Goal: Task Accomplishment & Management: Use online tool/utility

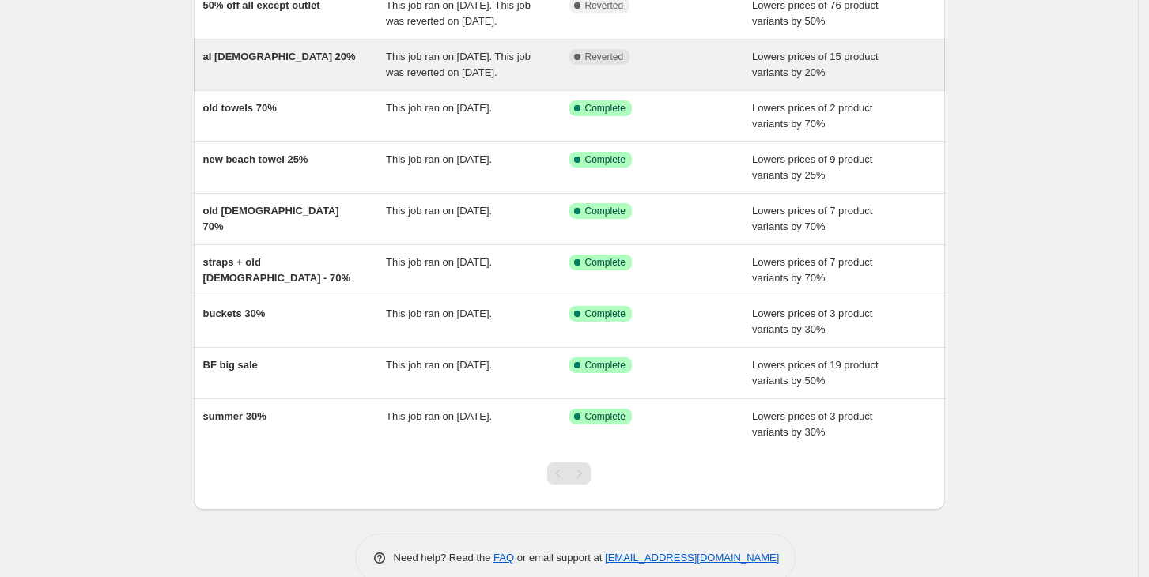
scroll to position [267, 0]
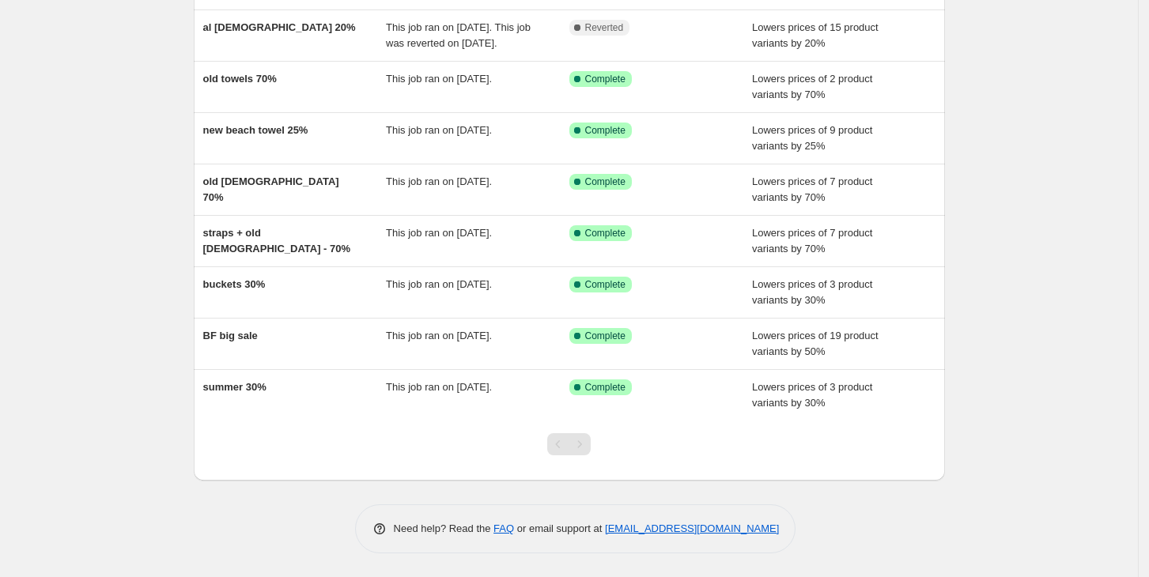
click at [595, 450] on div at bounding box center [569, 451] width 64 height 60
click at [580, 441] on div "Pagination" at bounding box center [579, 444] width 22 height 22
click at [575, 451] on div "Pagination" at bounding box center [579, 444] width 22 height 22
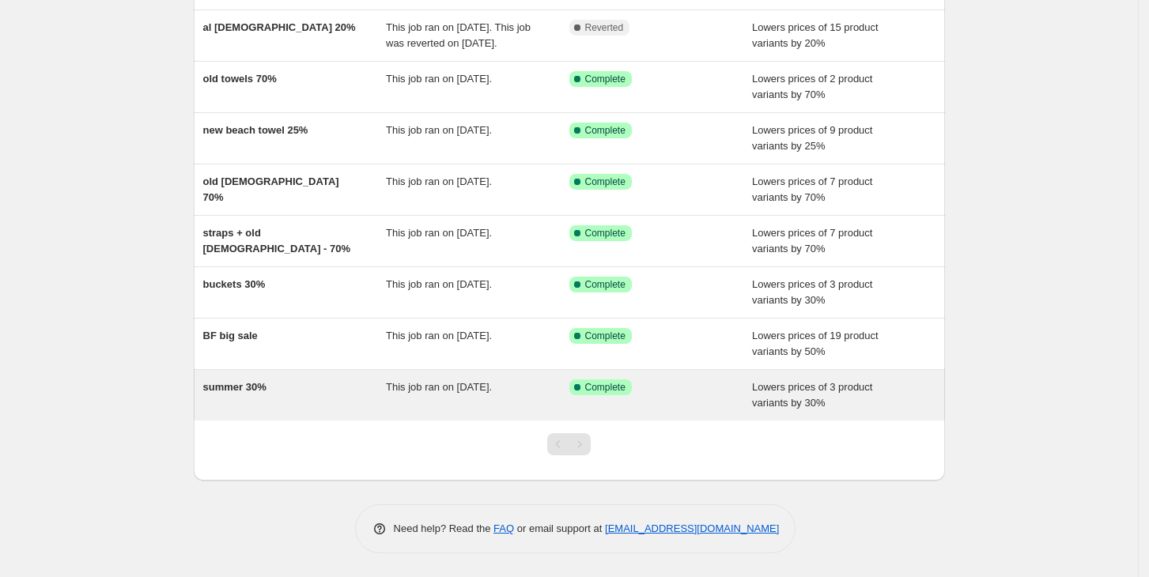
click at [677, 392] on div "Success Complete Complete" at bounding box center [649, 387] width 160 height 16
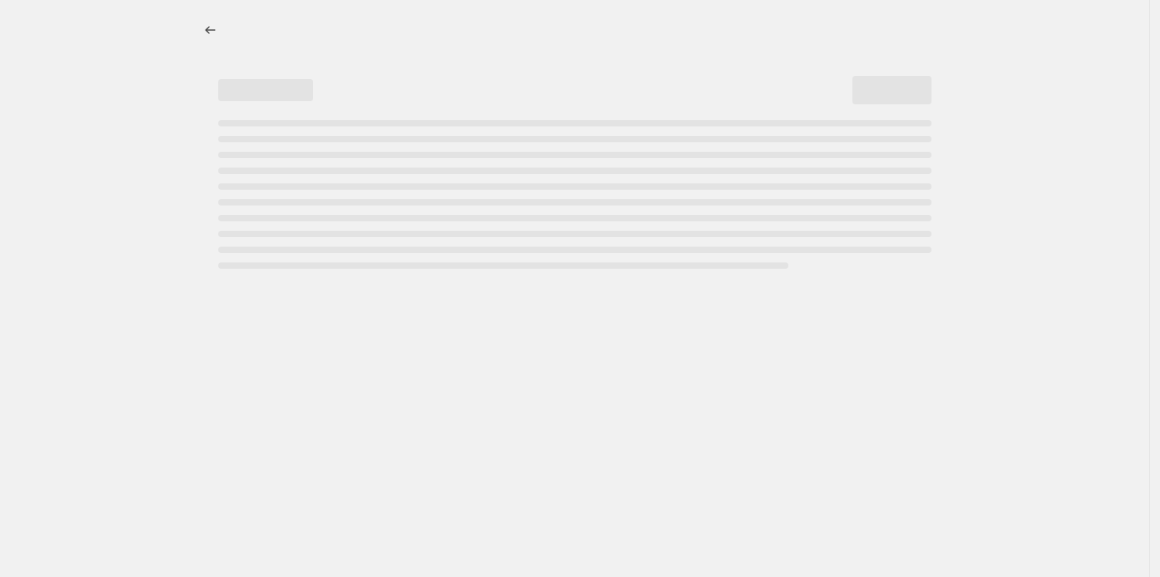
select select "percentage"
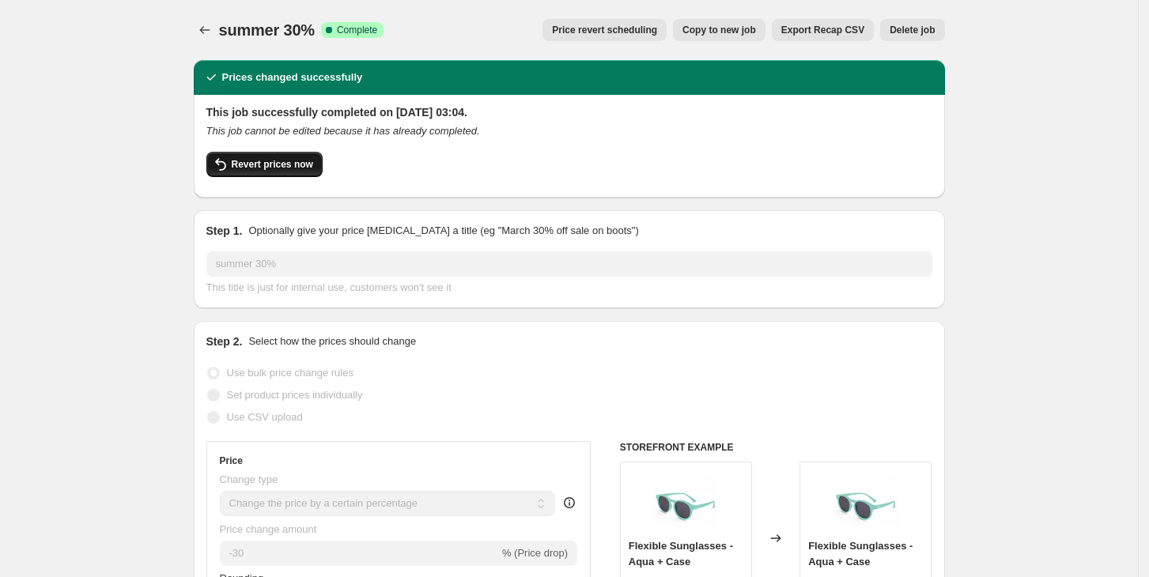
click at [280, 169] on span "Revert prices now" at bounding box center [272, 164] width 81 height 13
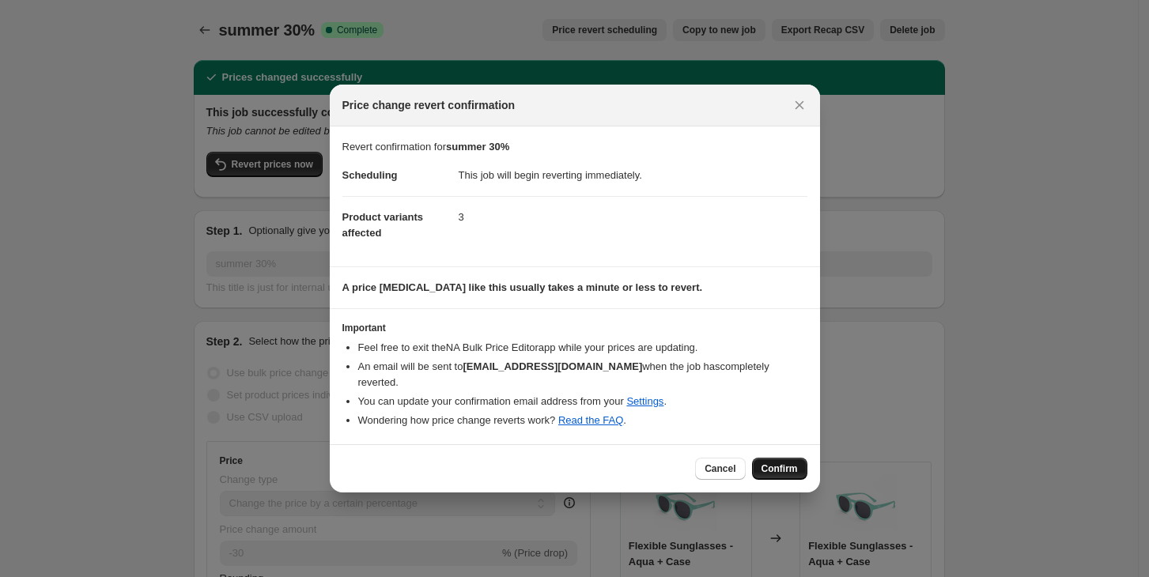
click at [771, 462] on span "Confirm" at bounding box center [779, 468] width 36 height 13
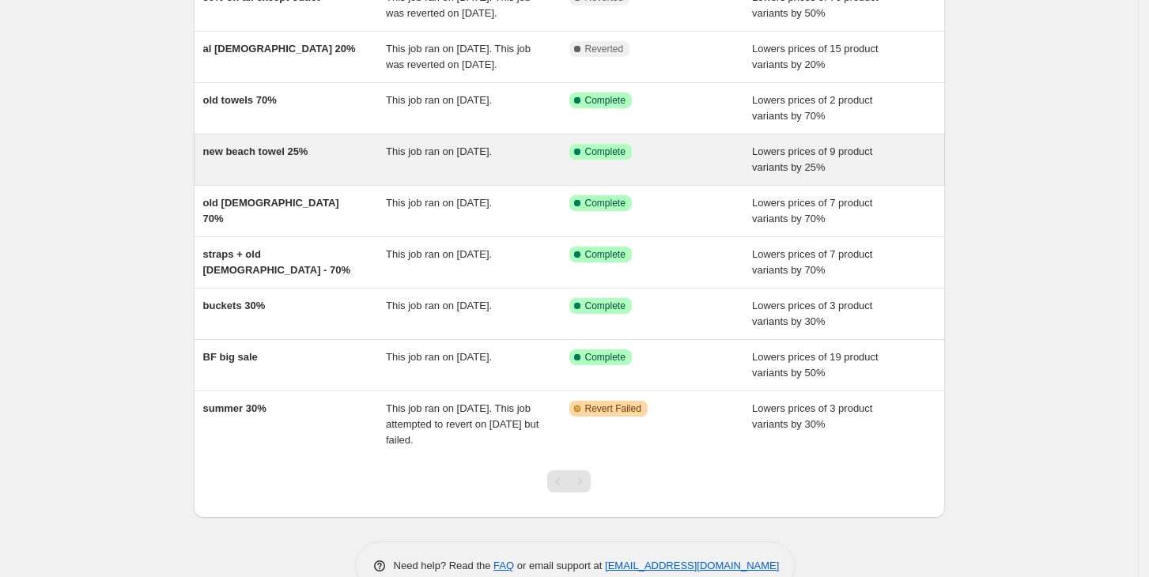
scroll to position [284, 0]
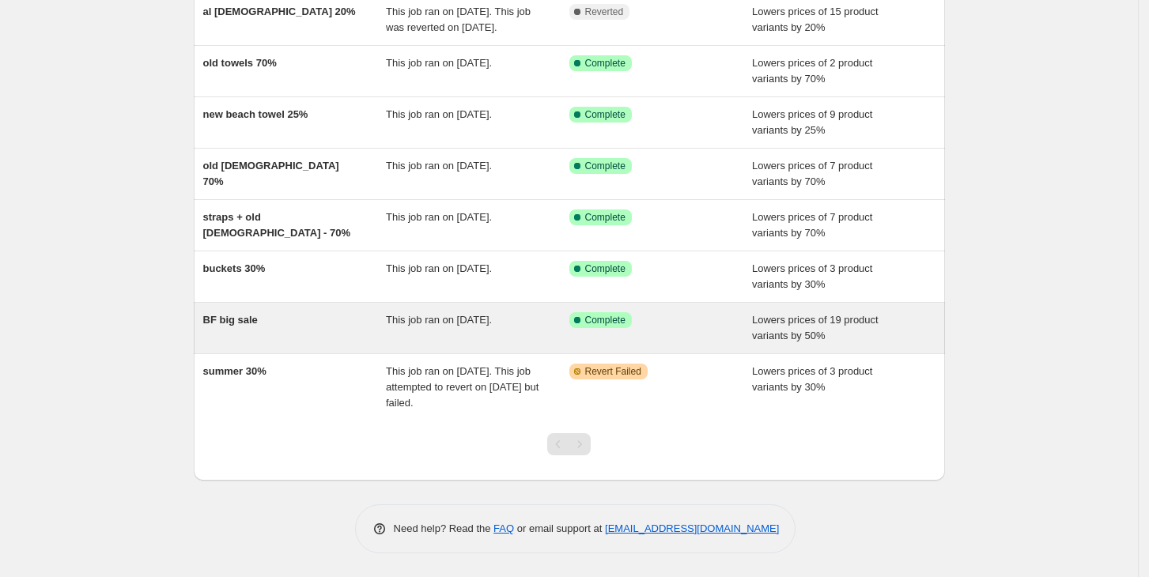
click at [607, 314] on span "Complete" at bounding box center [605, 320] width 40 height 13
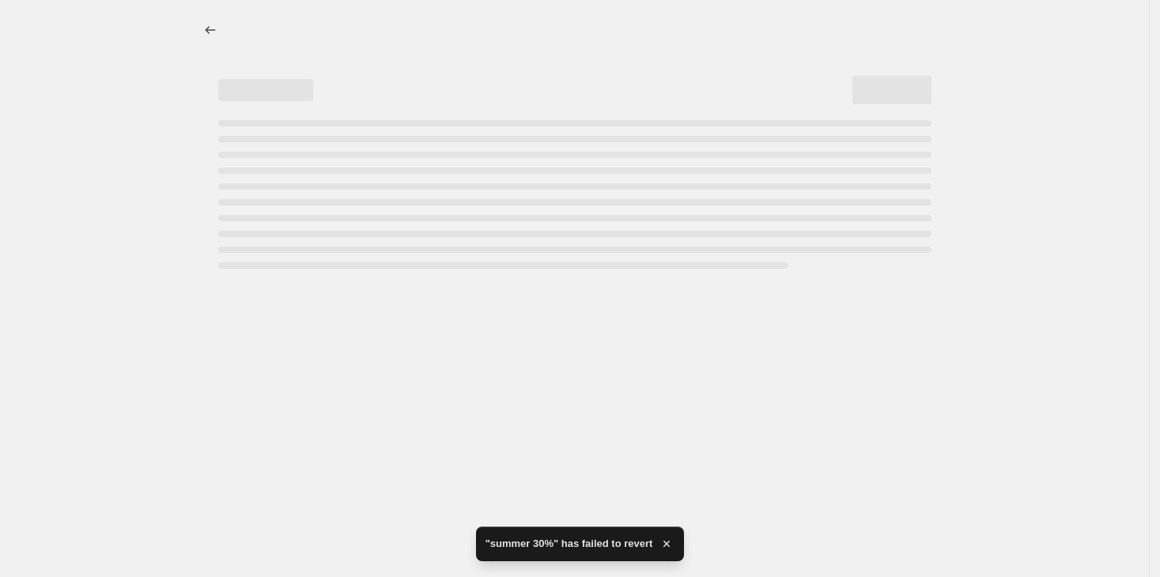
select select "percentage"
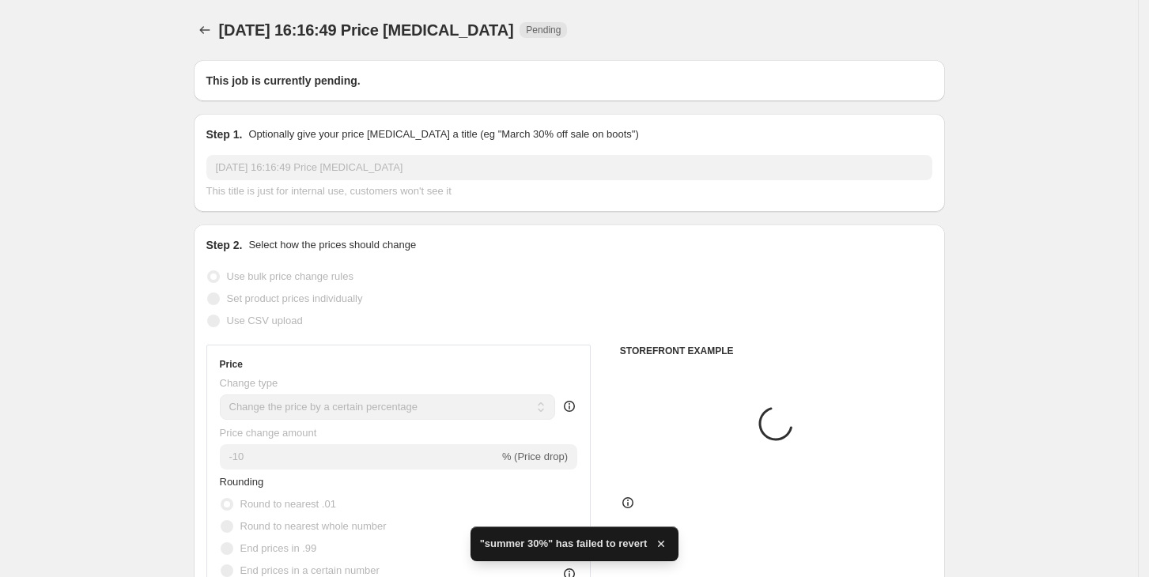
select select "collection"
select select "inventory_quantity"
select select ">"
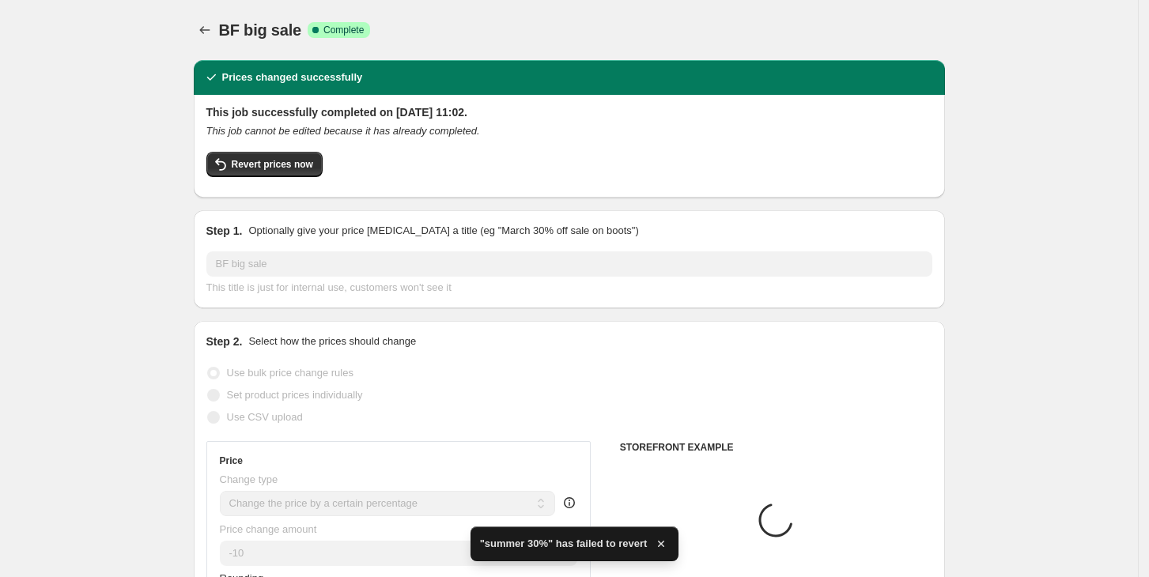
type input "BF big sale"
radio input "false"
radio input "true"
radio input "false"
radio input "true"
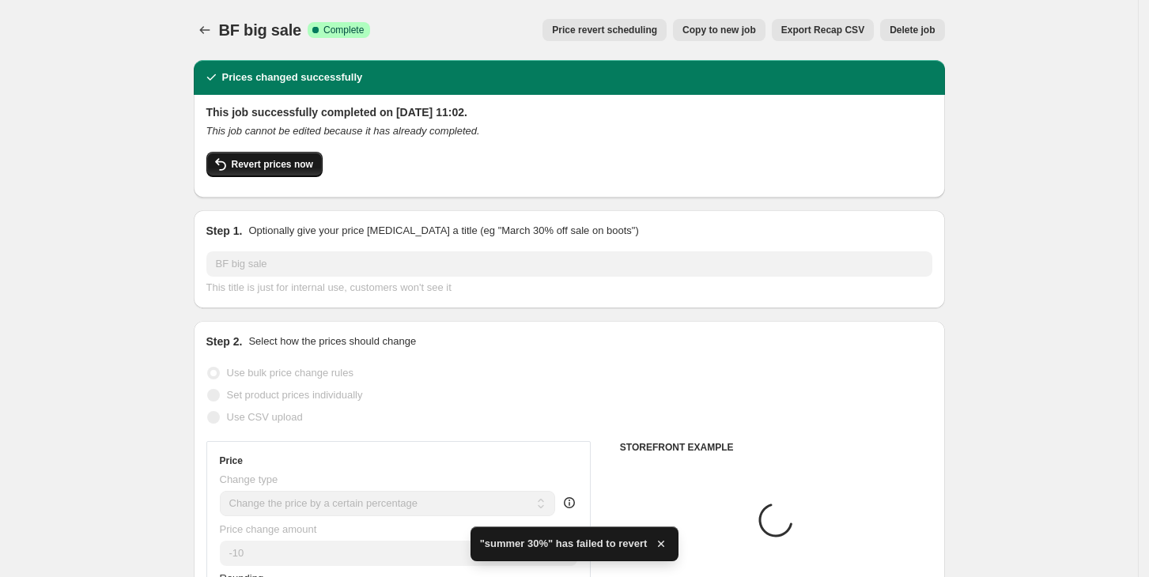
click at [243, 171] on button "Revert prices now" at bounding box center [264, 164] width 116 height 25
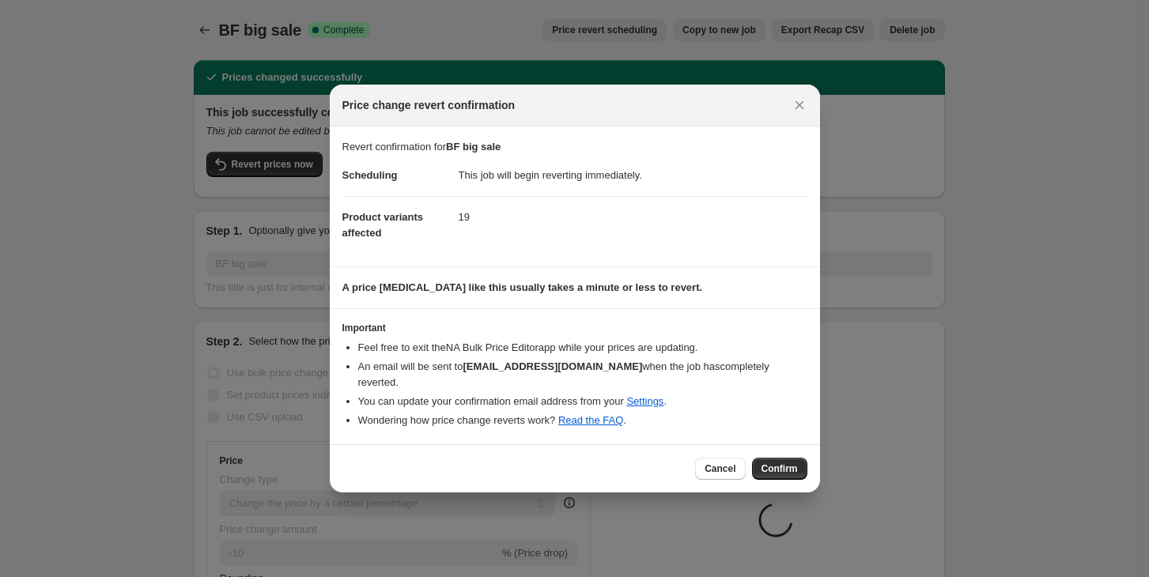
click at [789, 462] on span "Confirm" at bounding box center [779, 468] width 36 height 13
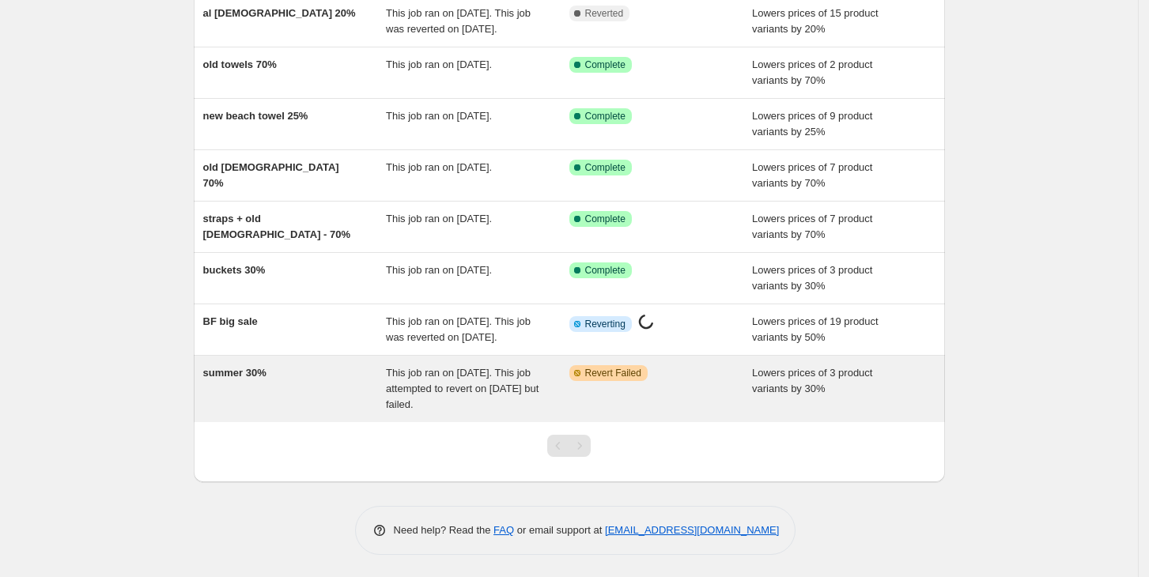
scroll to position [299, 0]
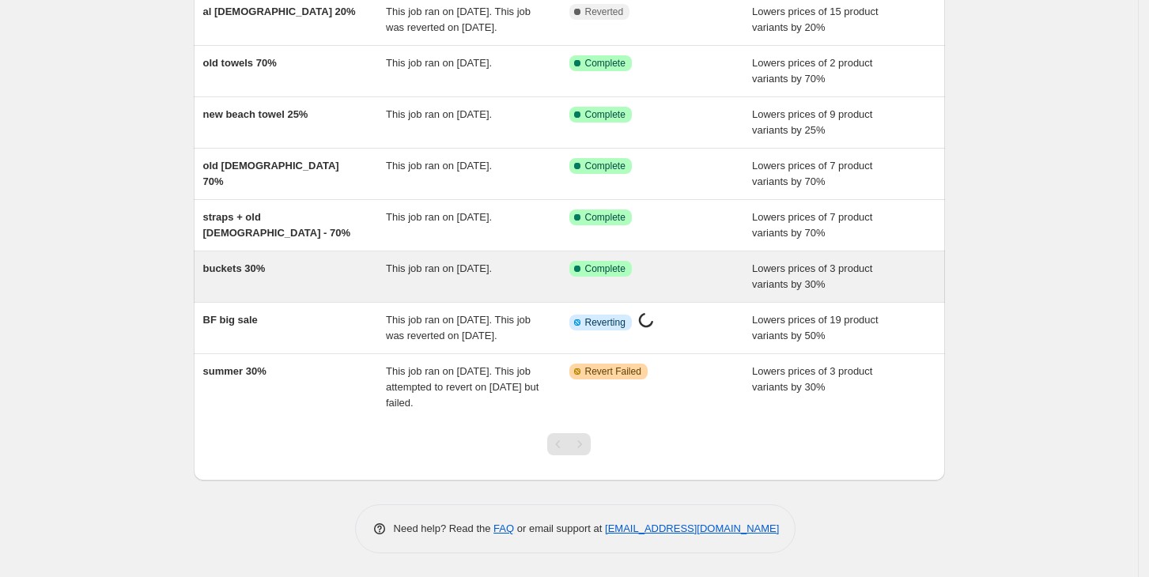
click at [609, 262] on span "Complete" at bounding box center [605, 268] width 40 height 13
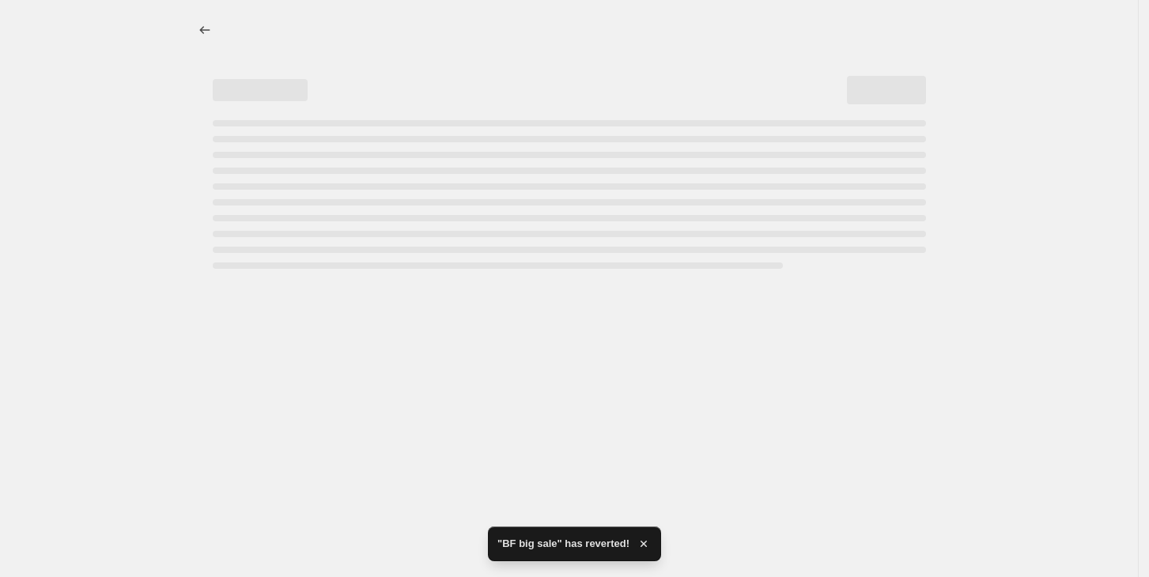
select select "percentage"
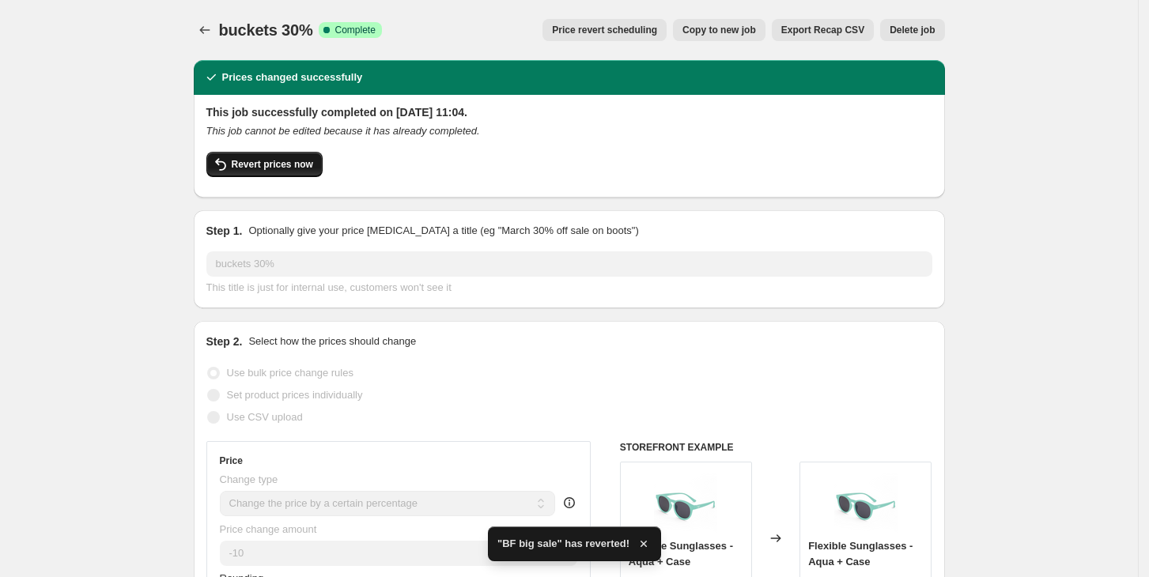
click at [278, 171] on button "Revert prices now" at bounding box center [264, 164] width 116 height 25
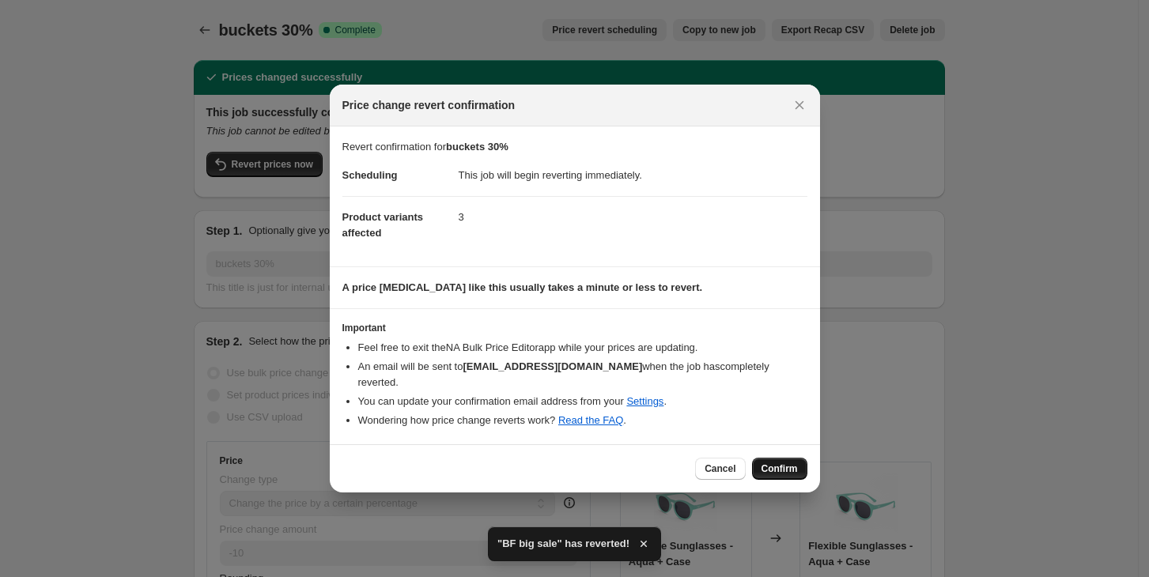
click at [791, 462] on span "Confirm" at bounding box center [779, 468] width 36 height 13
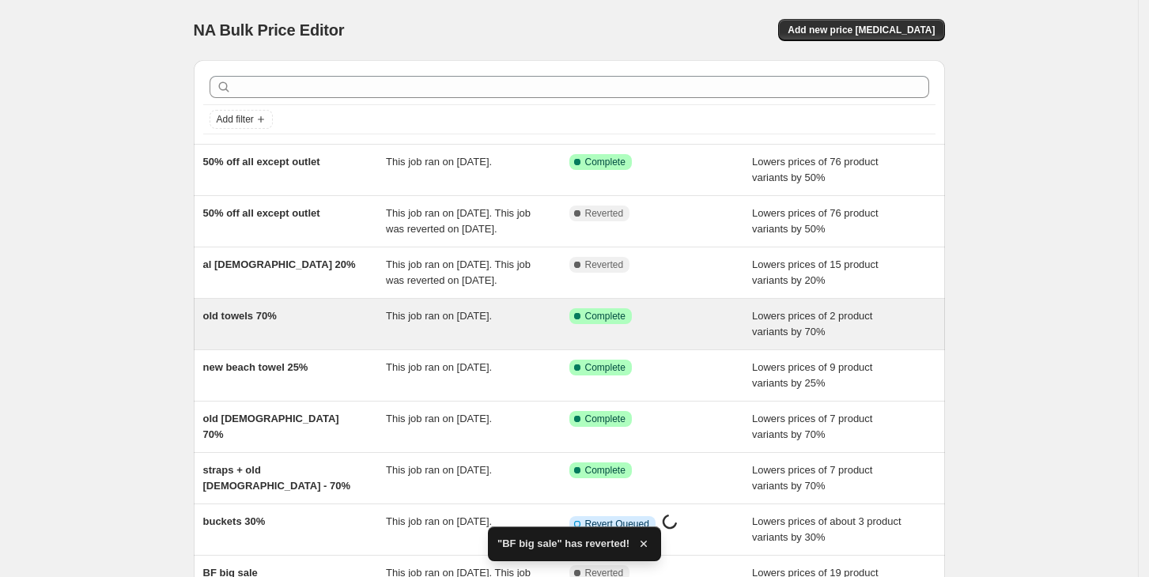
click at [612, 323] on span "Complete" at bounding box center [605, 316] width 40 height 13
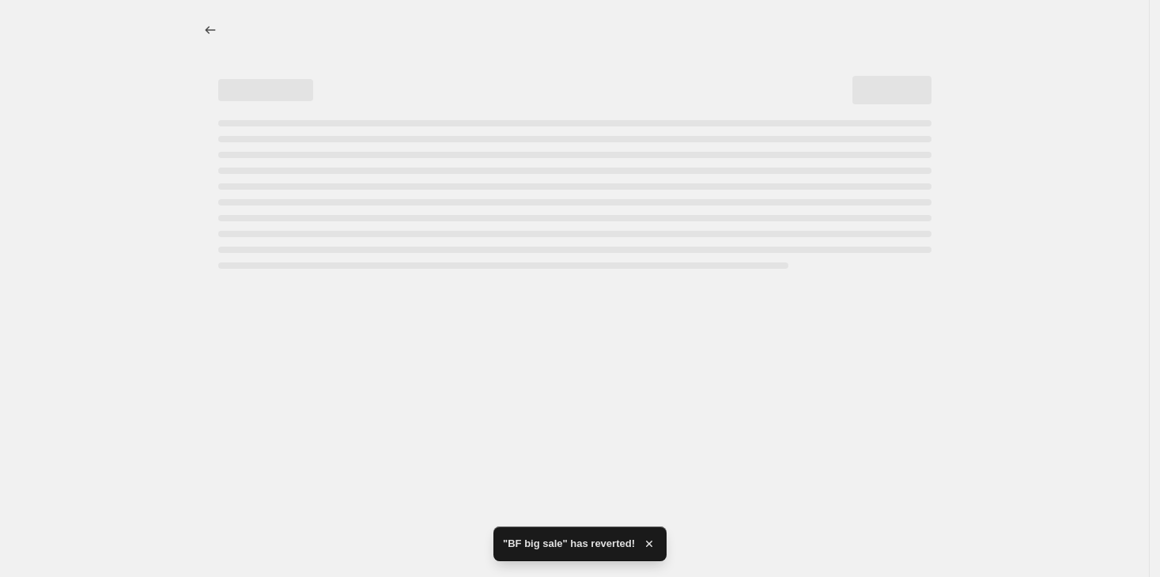
select select "percentage"
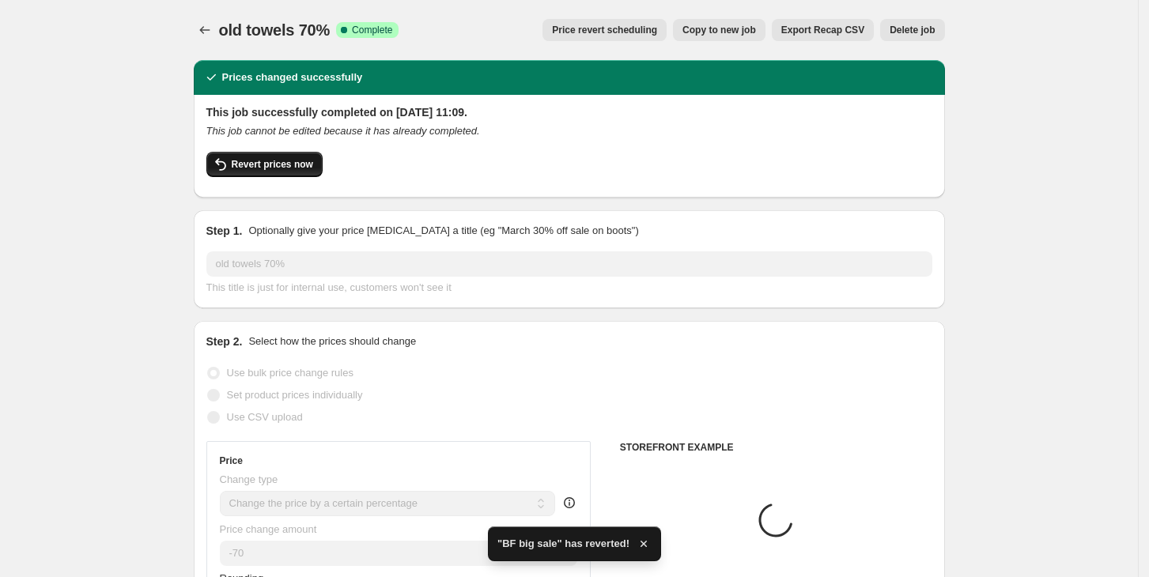
click at [263, 166] on span "Revert prices now" at bounding box center [272, 164] width 81 height 13
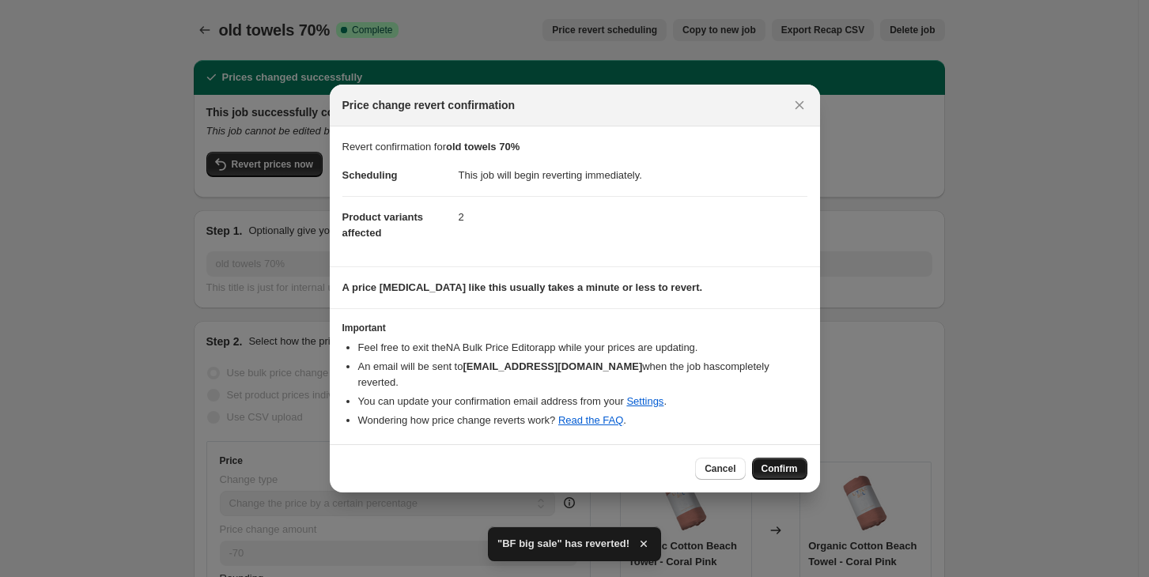
click at [797, 458] on button "Confirm" at bounding box center [779, 469] width 55 height 22
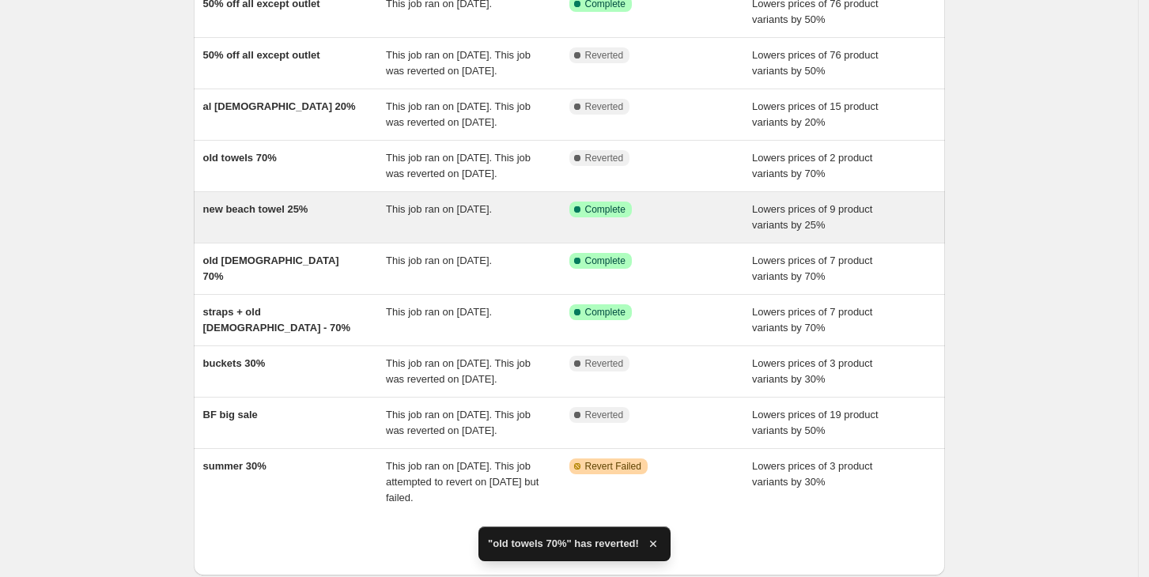
scroll to position [330, 0]
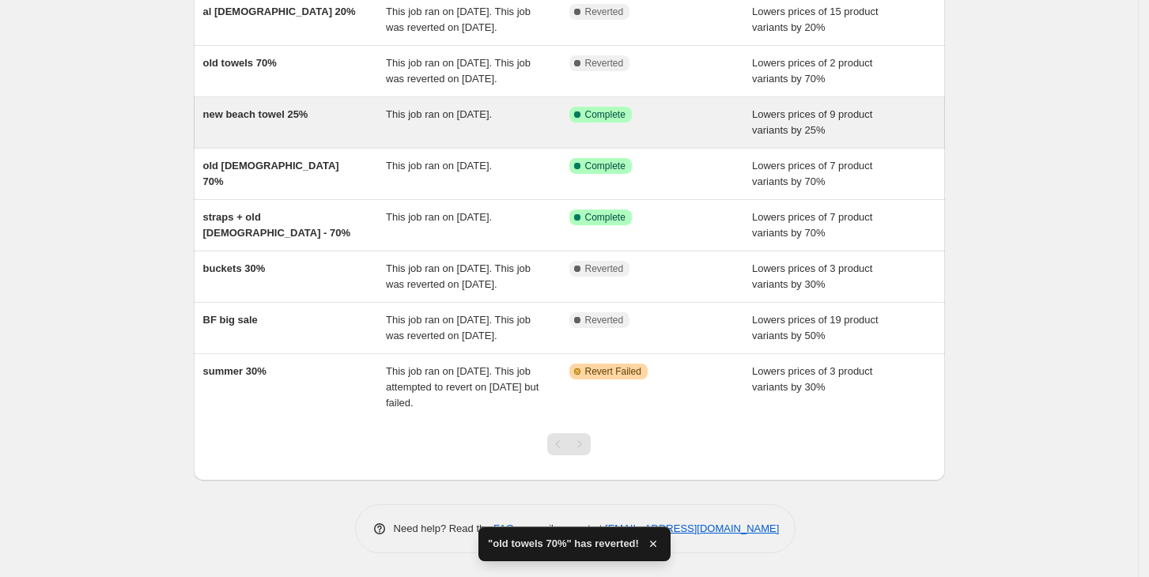
click at [605, 108] on span "Complete" at bounding box center [605, 114] width 40 height 13
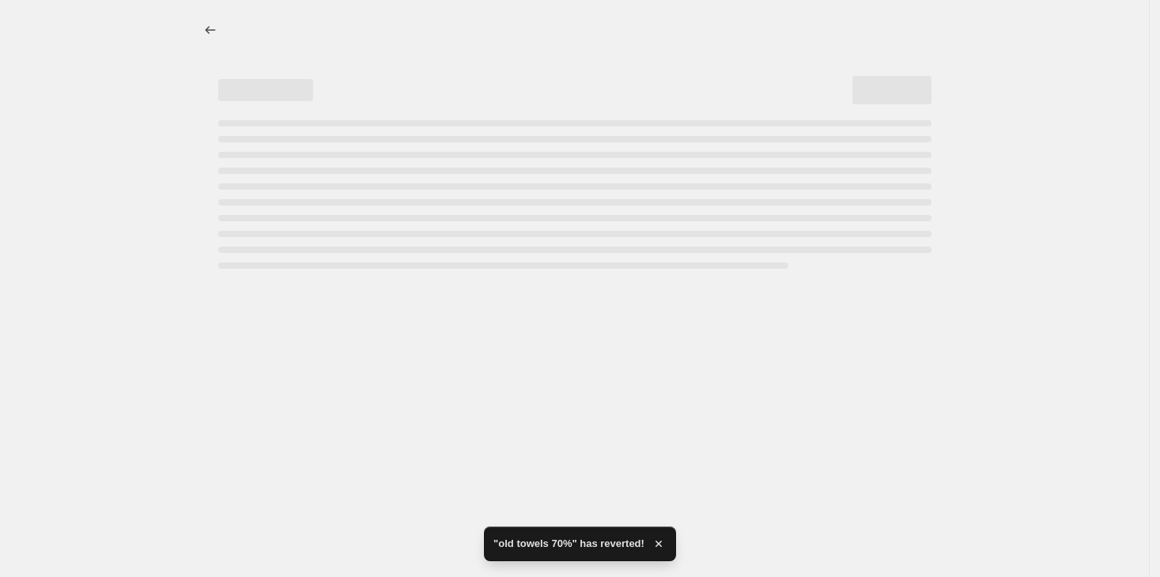
select select "percentage"
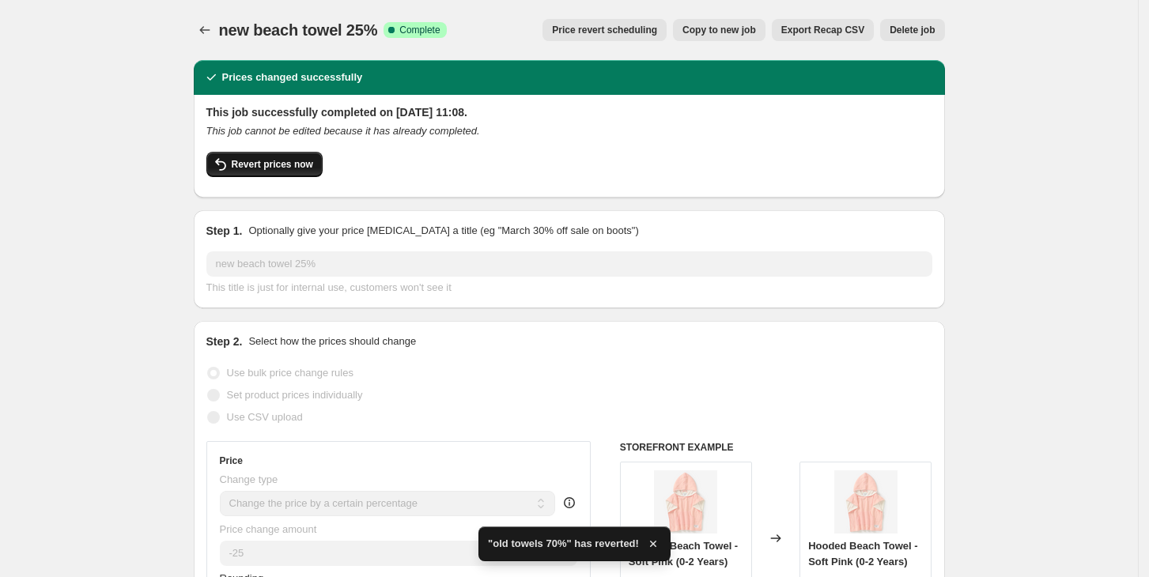
click at [261, 161] on span "Revert prices now" at bounding box center [272, 164] width 81 height 13
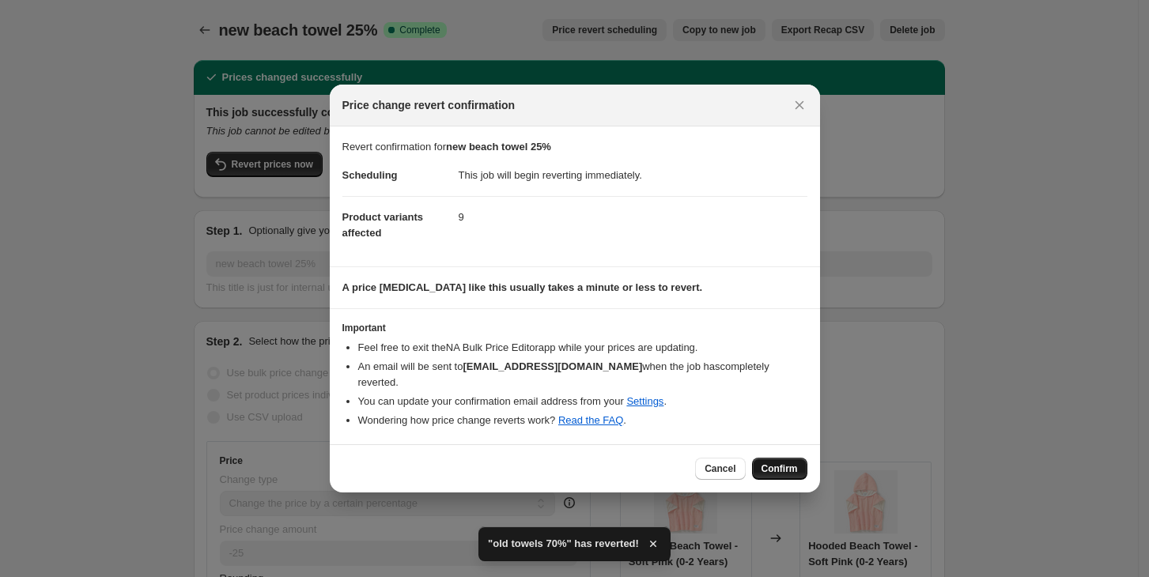
click at [777, 462] on span "Confirm" at bounding box center [779, 468] width 36 height 13
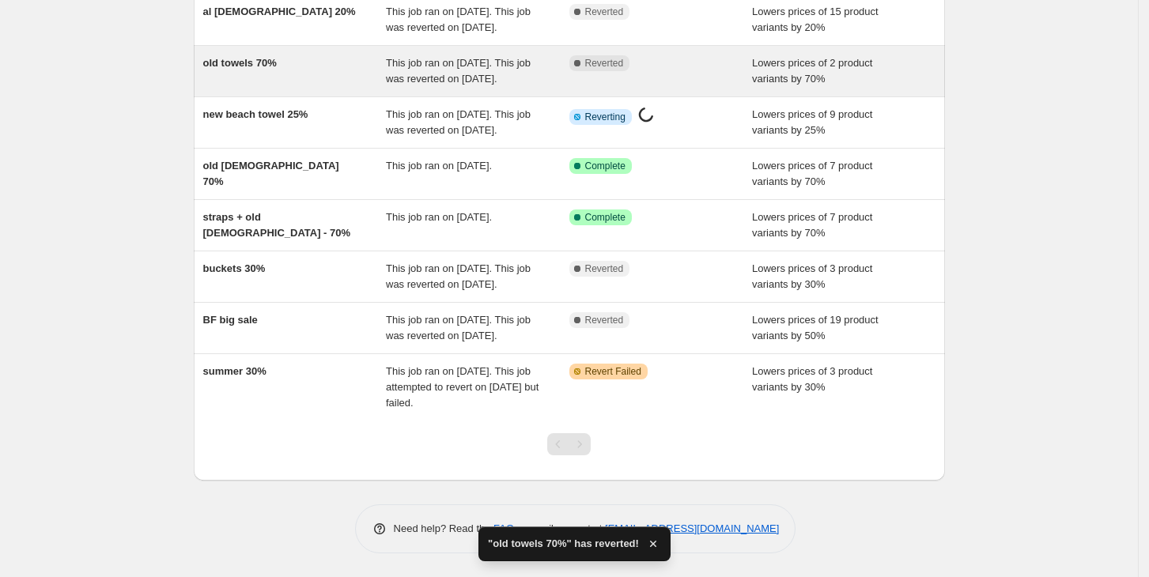
scroll to position [347, 0]
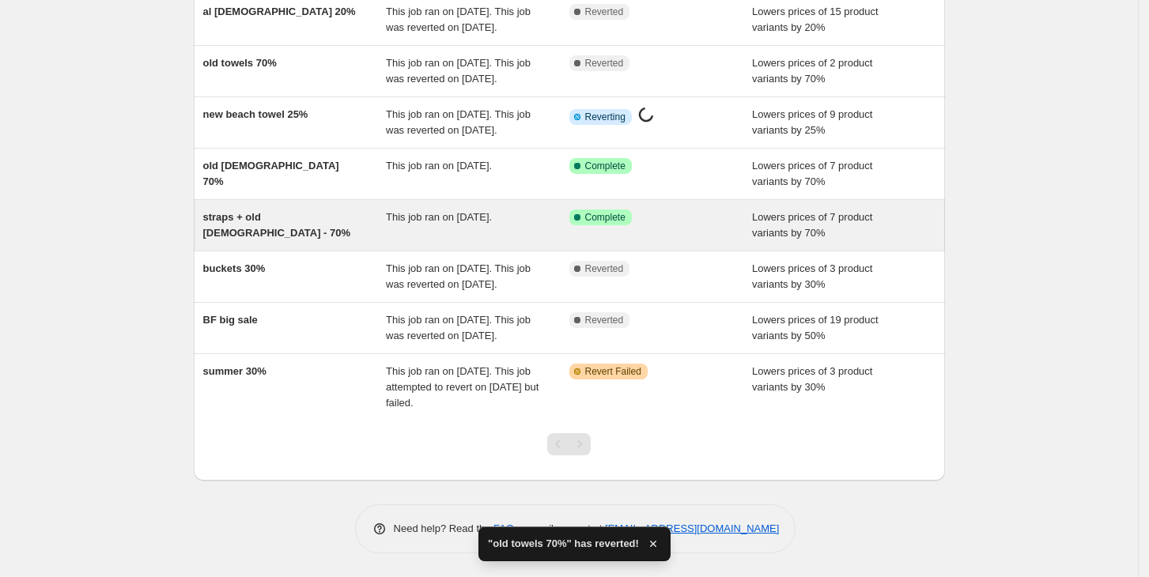
click at [598, 211] on span "Complete" at bounding box center [605, 217] width 40 height 13
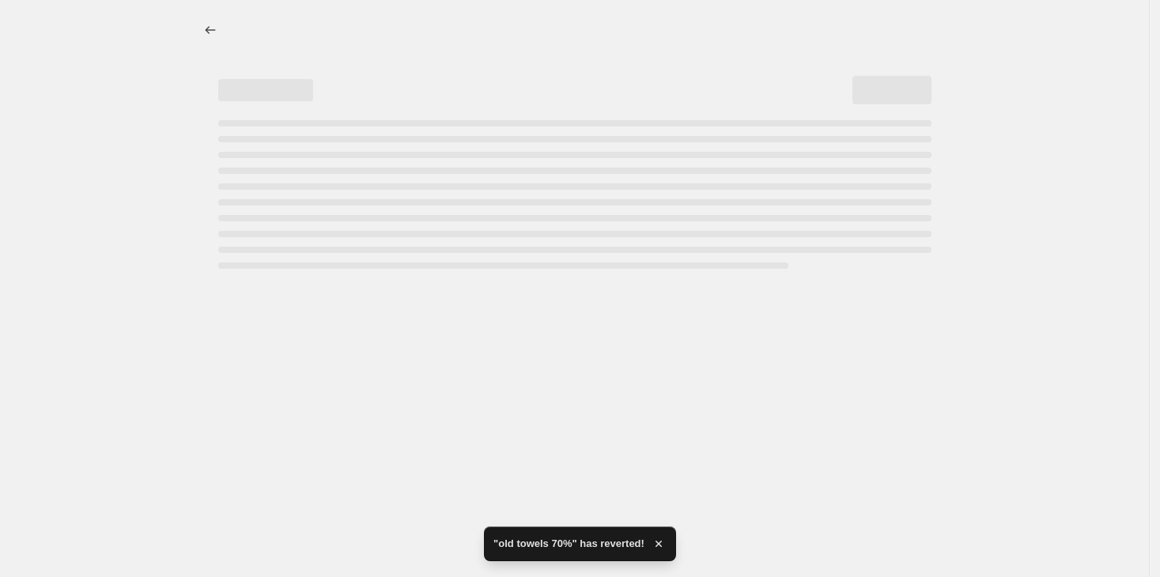
select select "percentage"
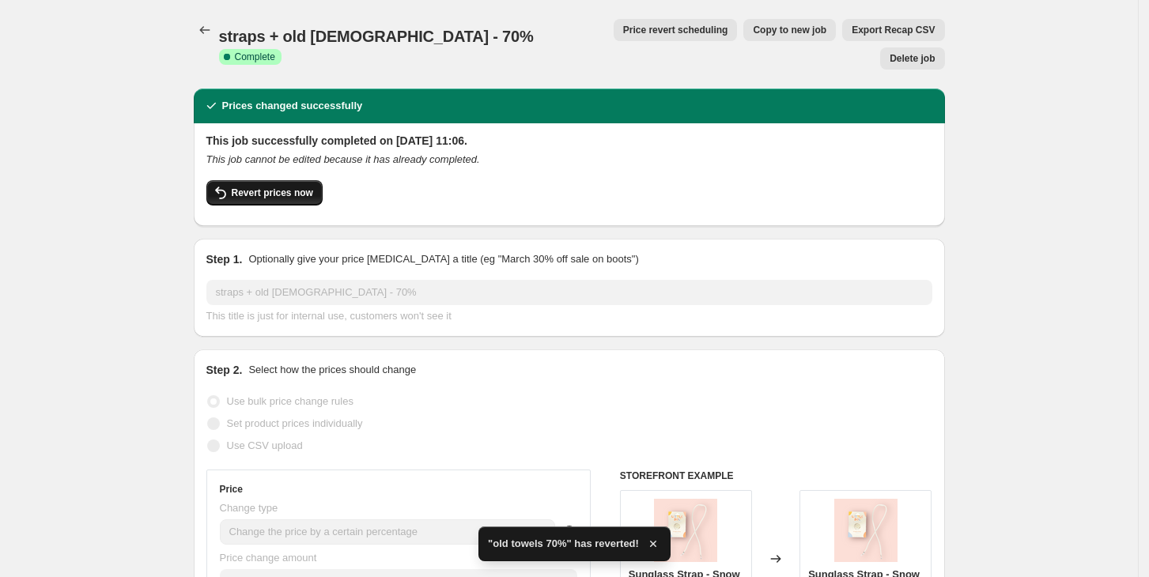
click at [274, 187] on span "Revert prices now" at bounding box center [272, 193] width 81 height 13
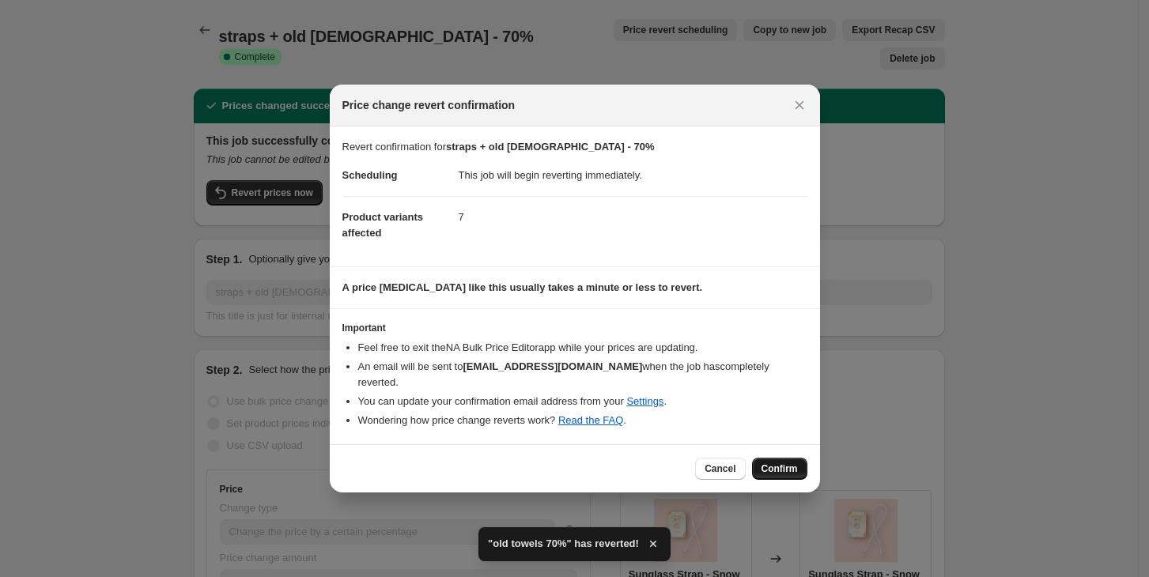
click at [779, 462] on span "Confirm" at bounding box center [779, 468] width 36 height 13
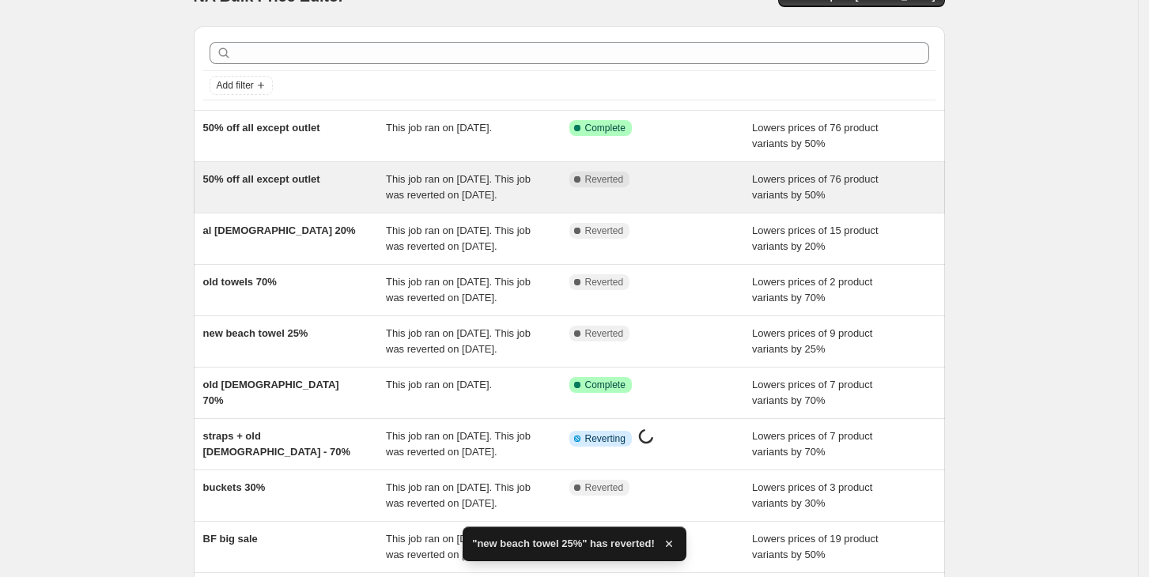
scroll to position [362, 0]
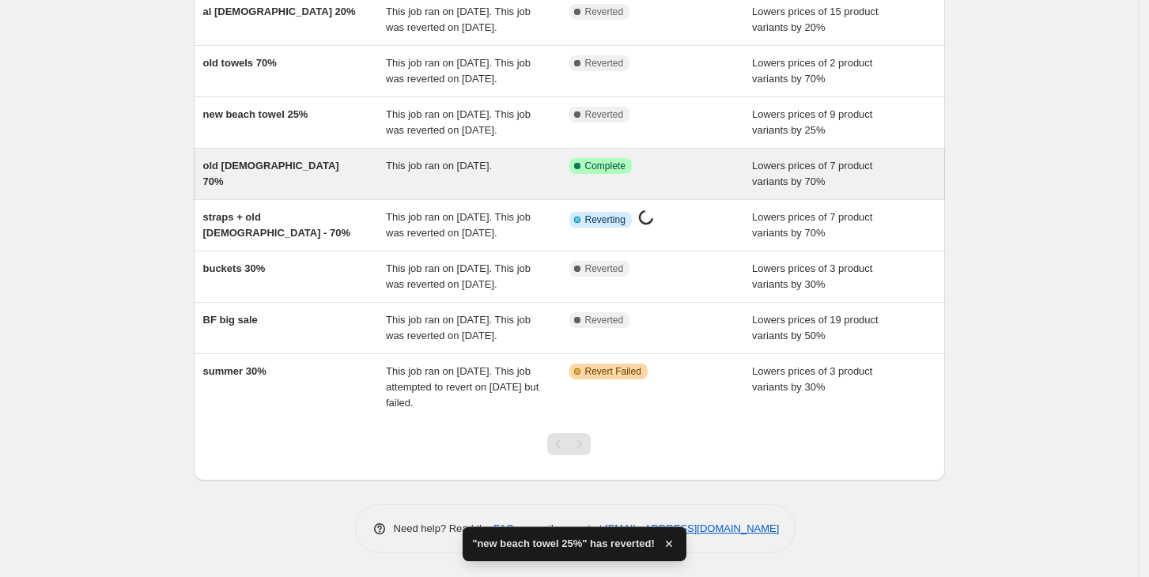
click at [594, 160] on span "Complete" at bounding box center [605, 166] width 40 height 13
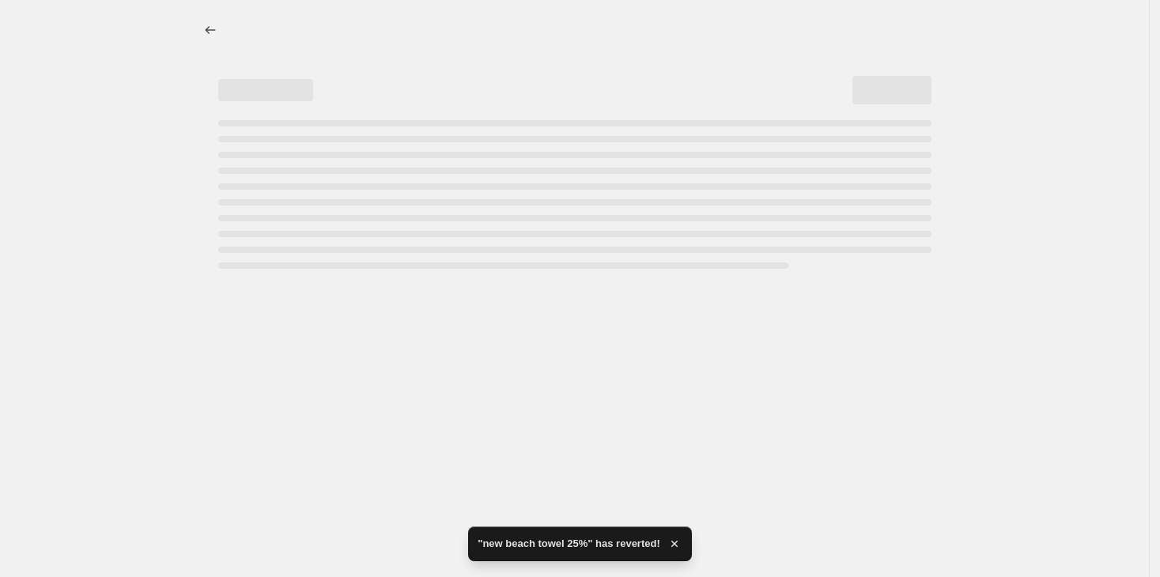
select select "percentage"
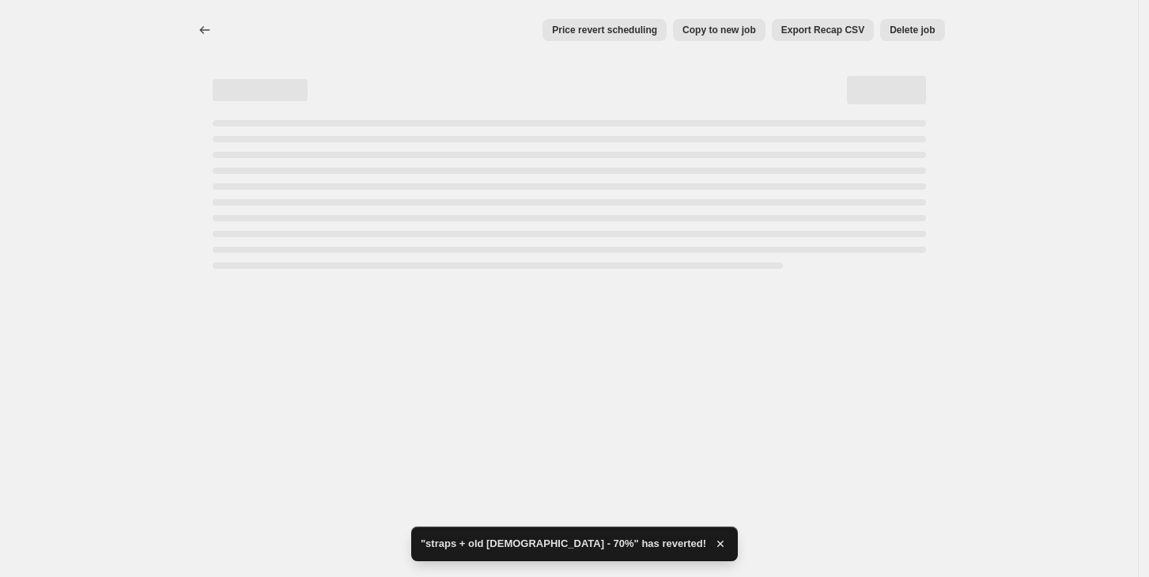
select select "percentage"
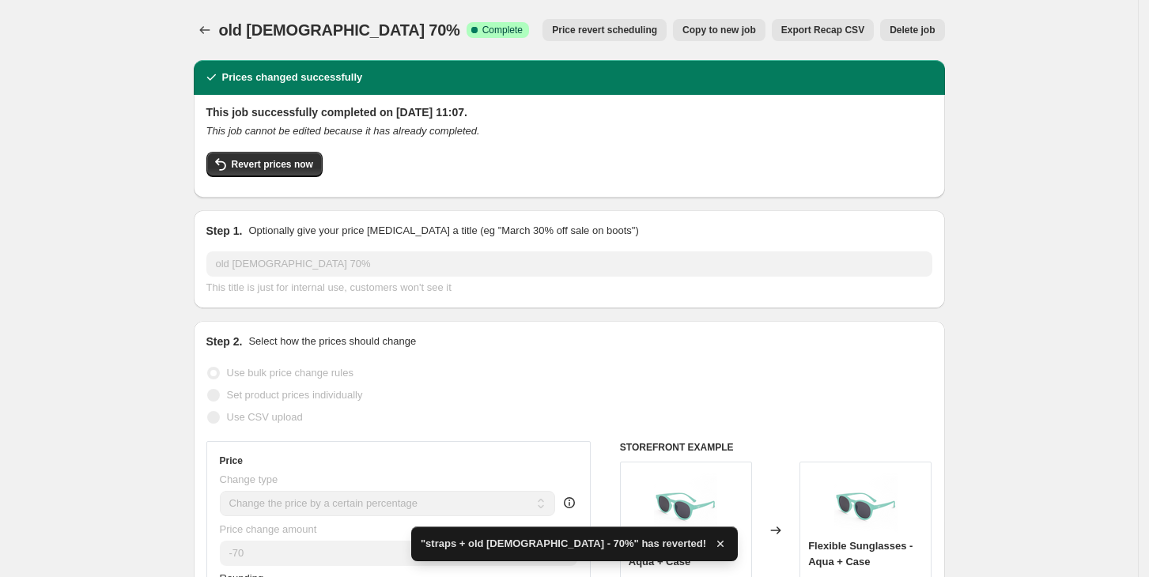
click at [250, 166] on span "Revert prices now" at bounding box center [272, 164] width 81 height 13
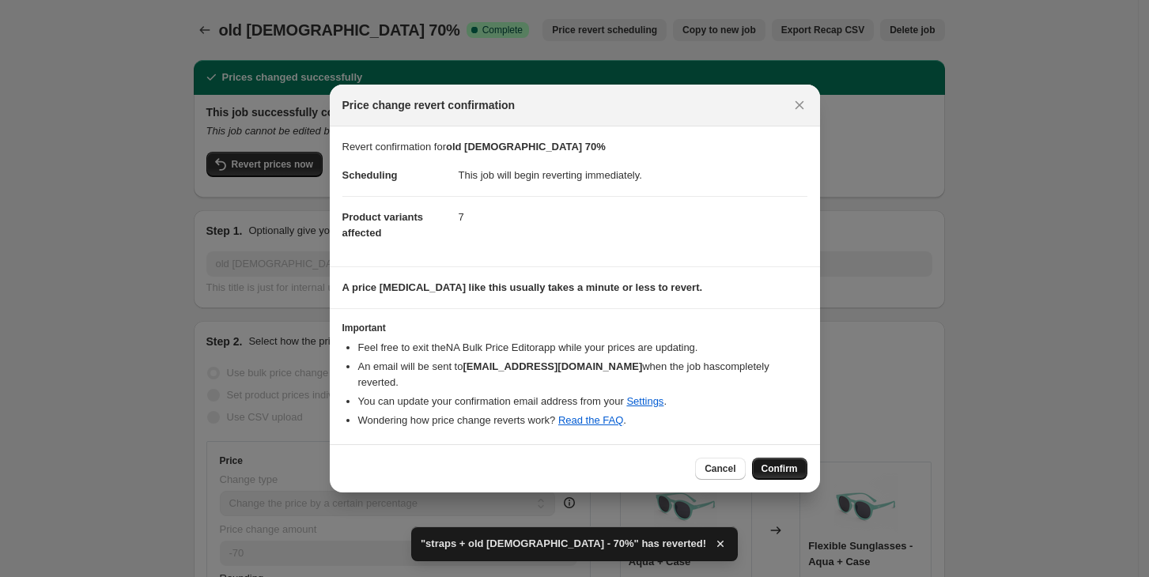
click at [768, 462] on span "Confirm" at bounding box center [779, 468] width 36 height 13
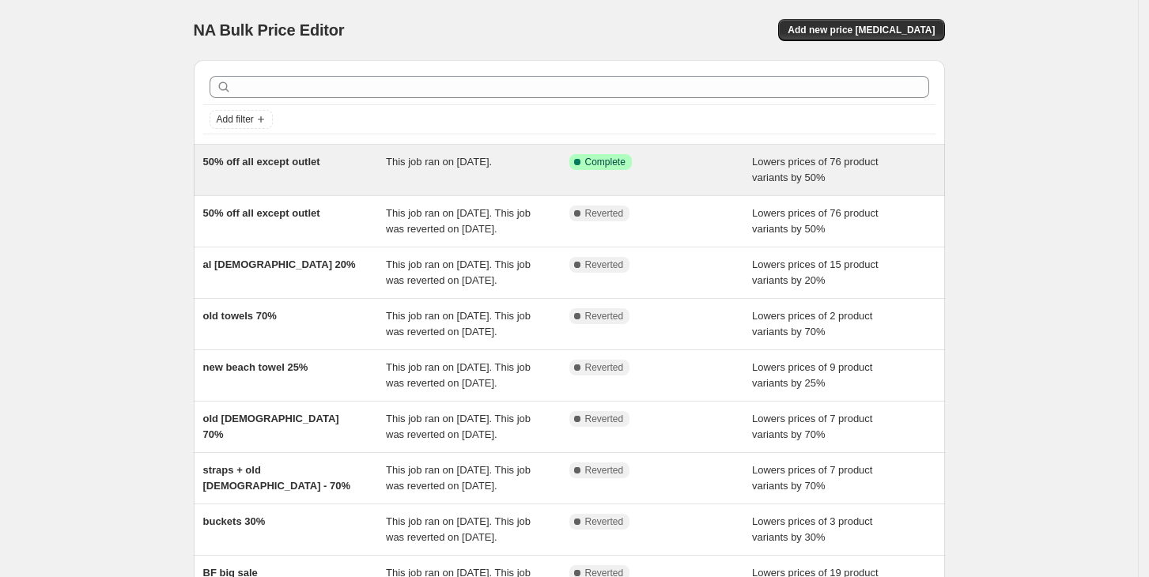
click at [608, 162] on span "Complete" at bounding box center [605, 162] width 40 height 13
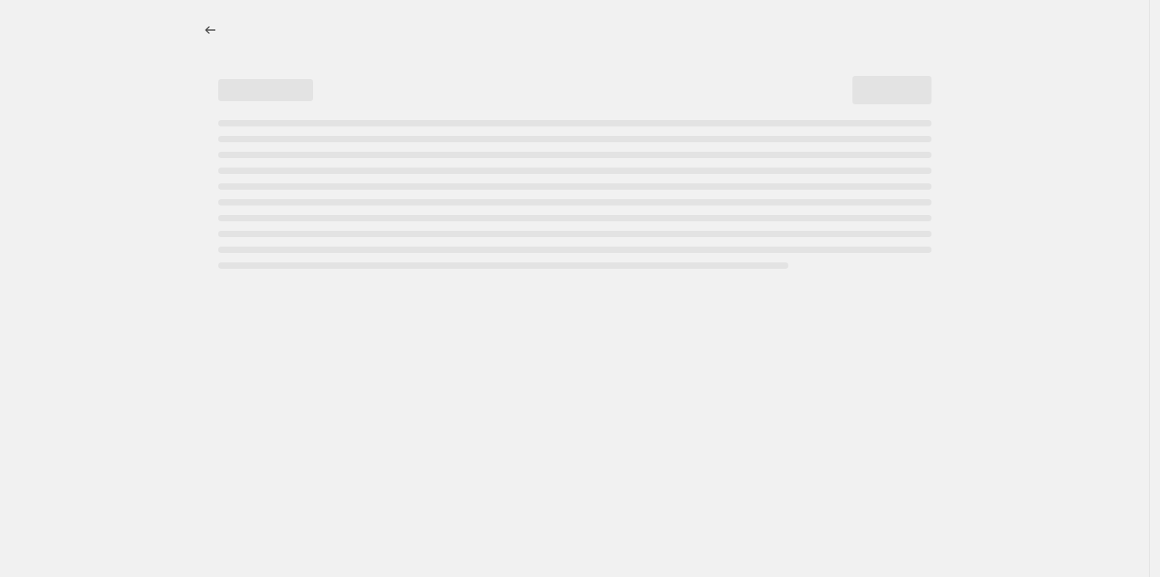
select select "percentage"
select select "not_equal"
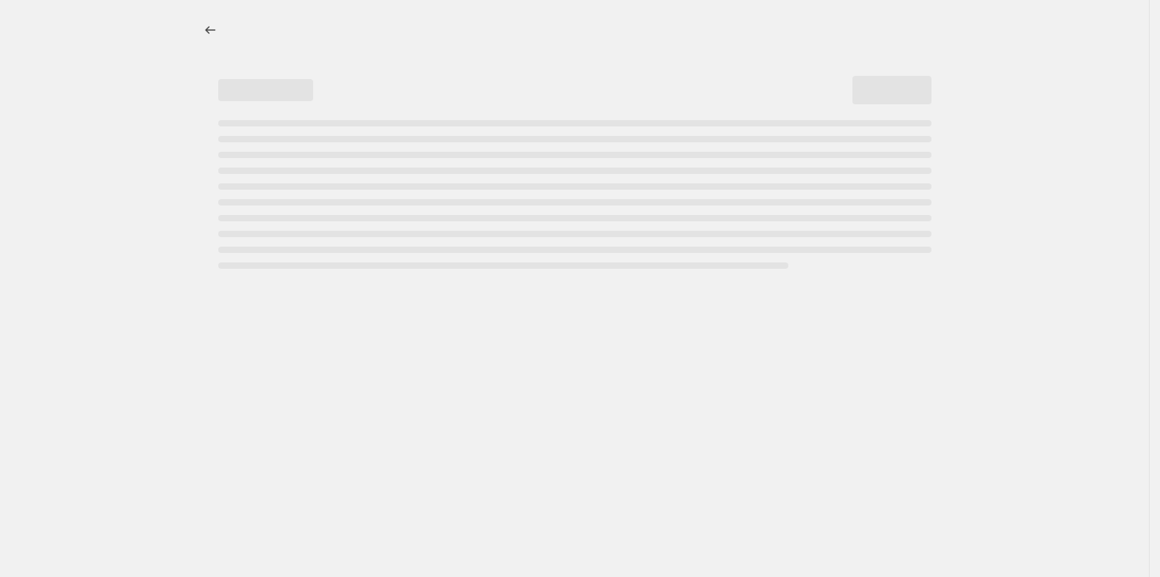
select select "not_equal"
select select "inventory_quantity"
select select ">"
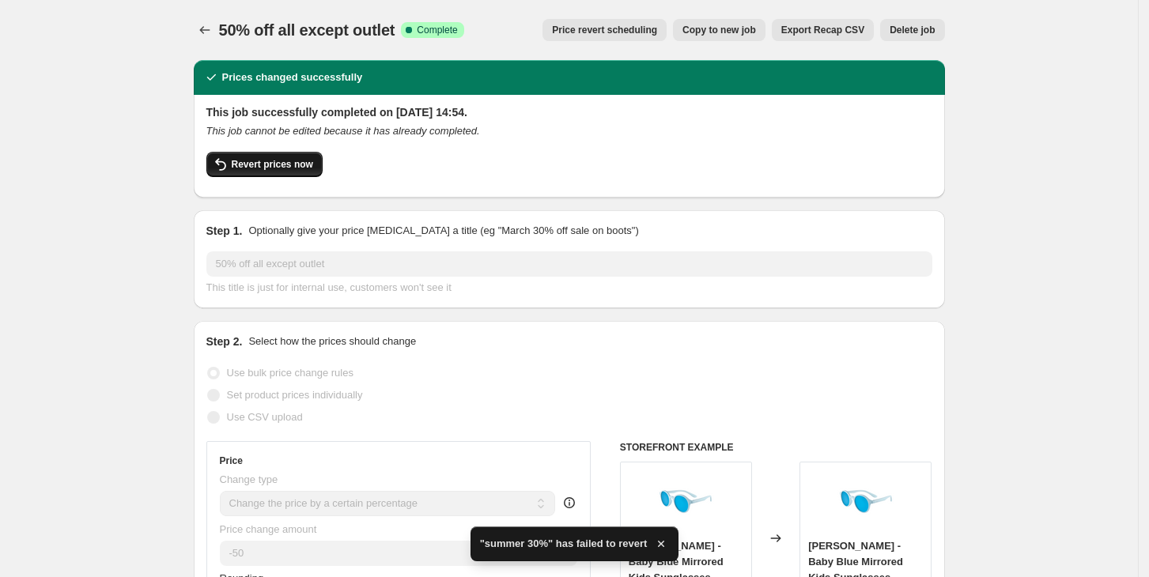
click at [247, 160] on span "Revert prices now" at bounding box center [272, 164] width 81 height 13
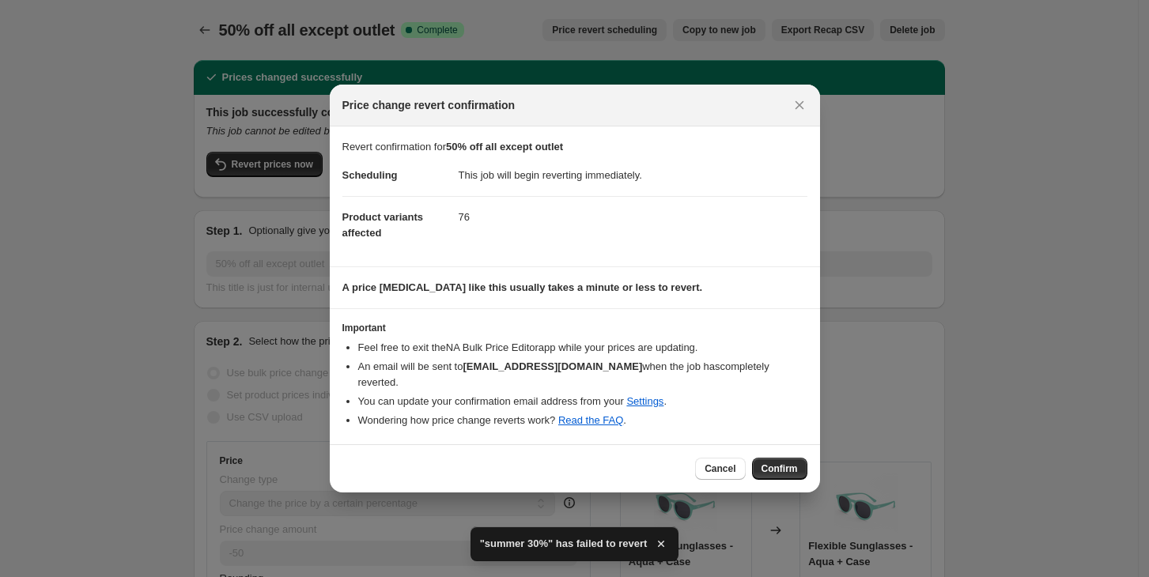
click at [790, 462] on span "Confirm" at bounding box center [779, 468] width 36 height 13
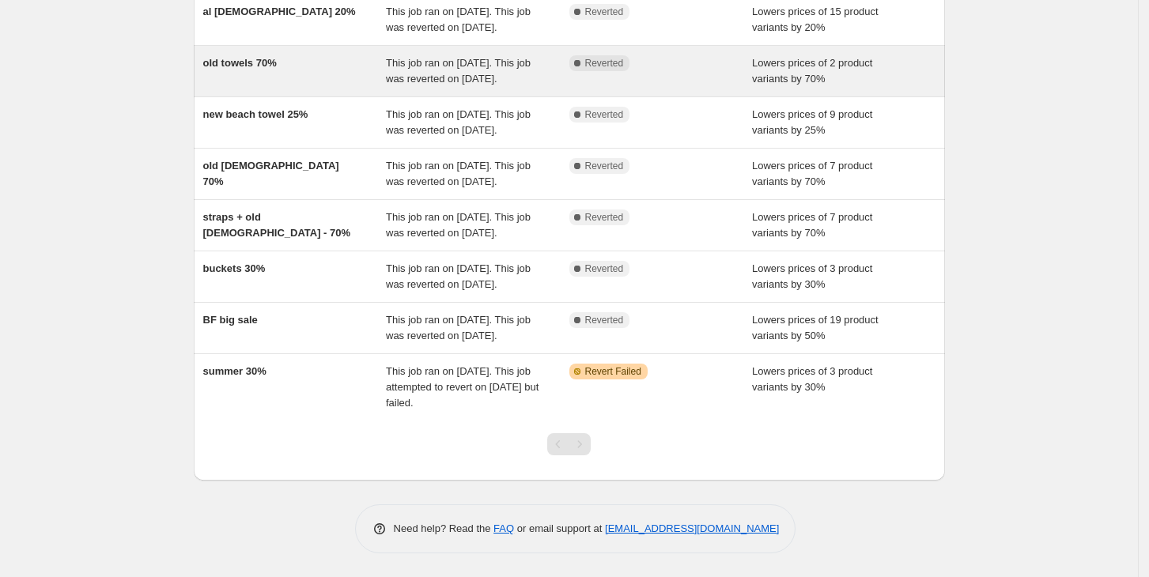
scroll to position [394, 0]
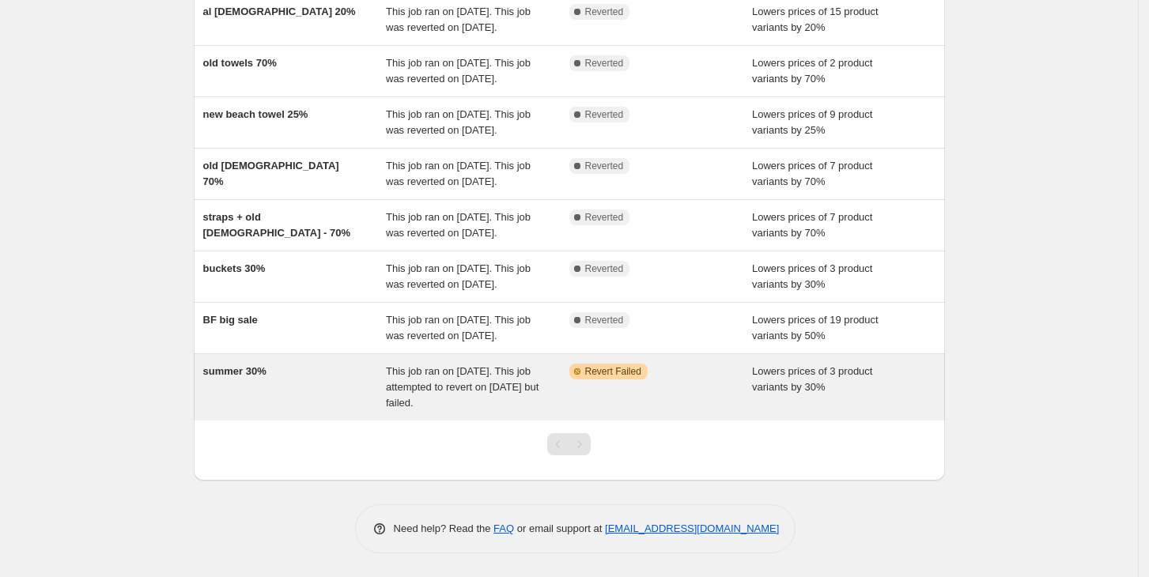
click at [629, 367] on span "Revert Failed" at bounding box center [613, 371] width 56 height 13
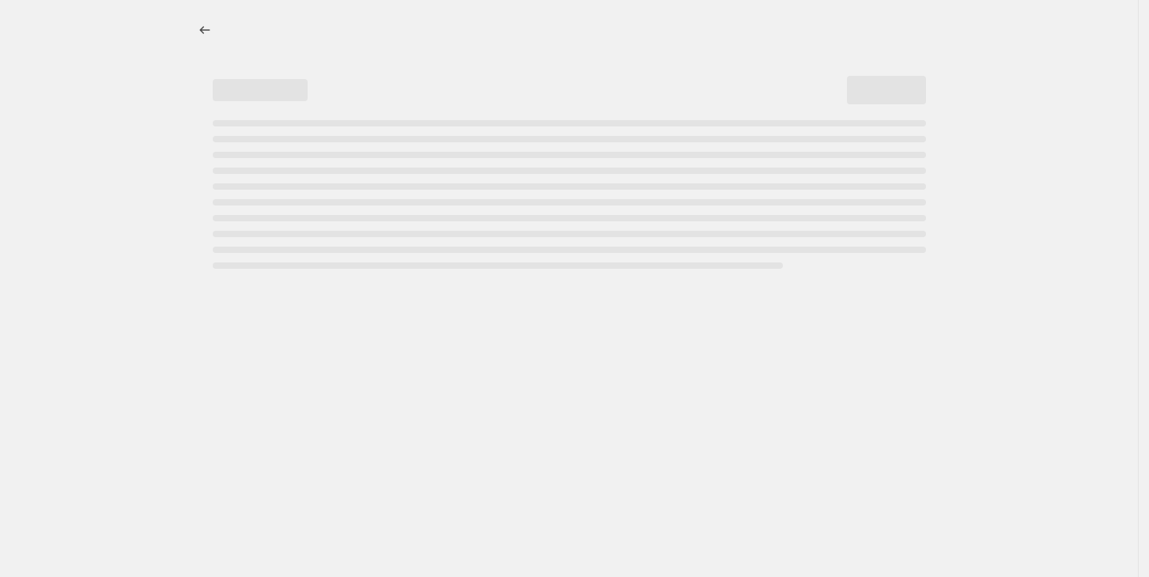
select select "percentage"
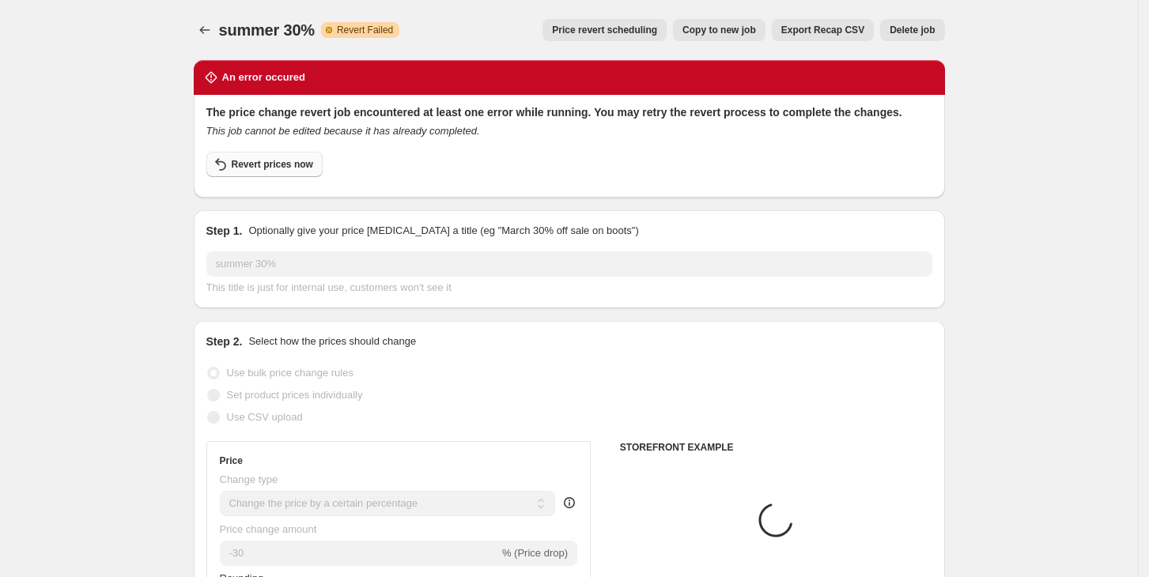
click at [263, 161] on span "Revert prices now" at bounding box center [272, 164] width 81 height 13
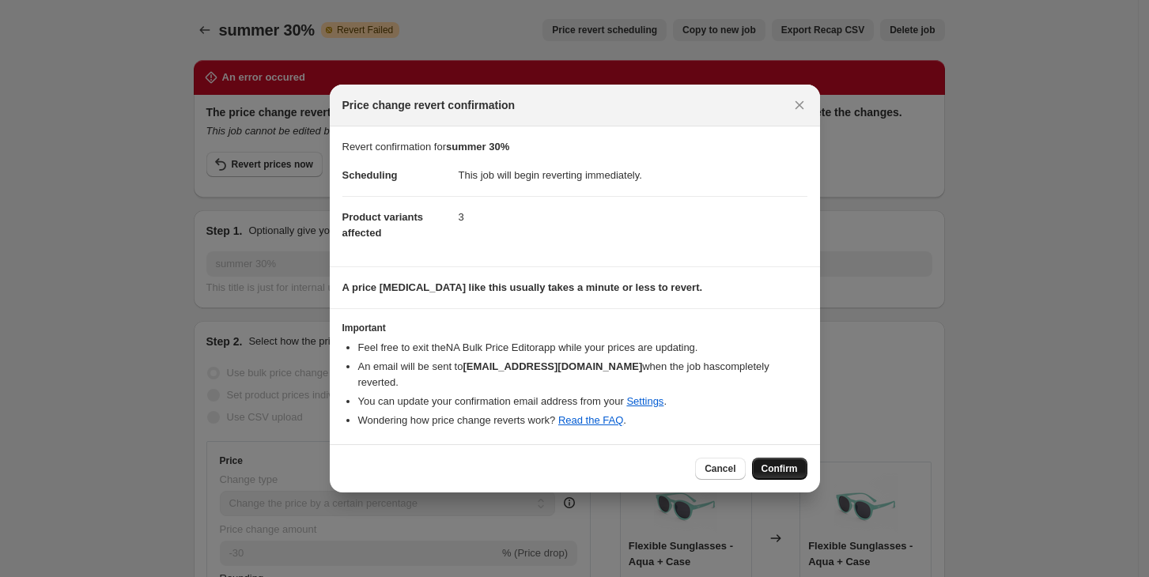
click at [784, 462] on span "Confirm" at bounding box center [779, 468] width 36 height 13
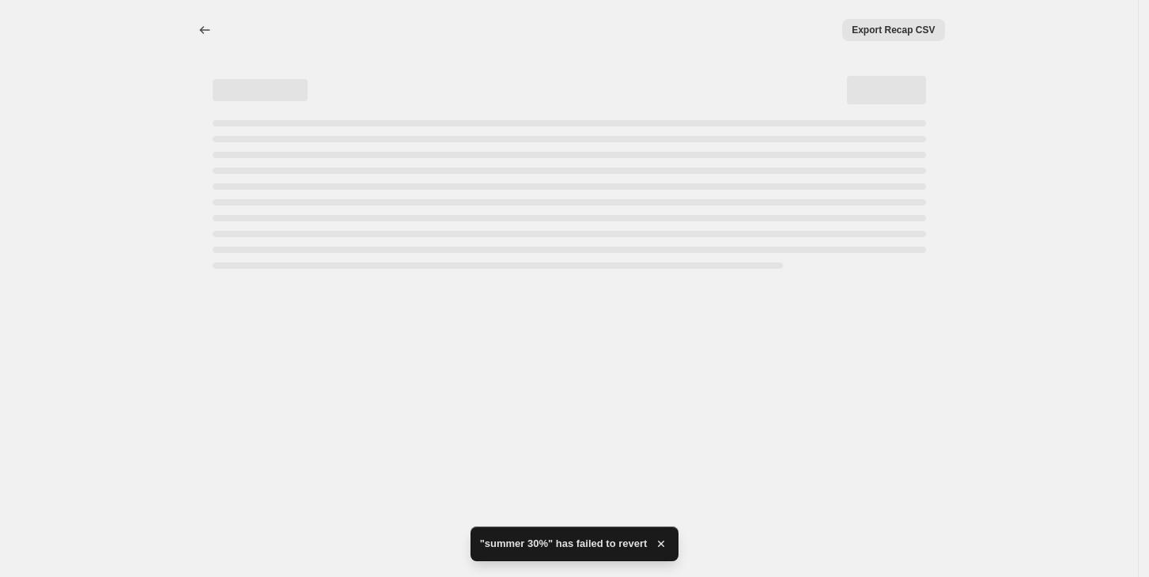
select select "percentage"
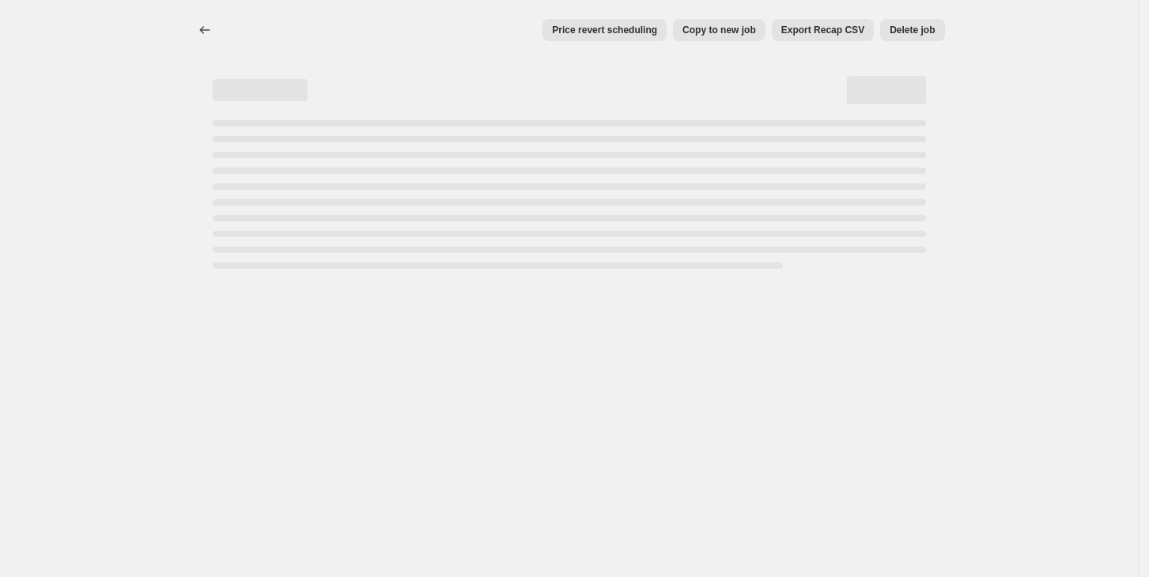
select select "percentage"
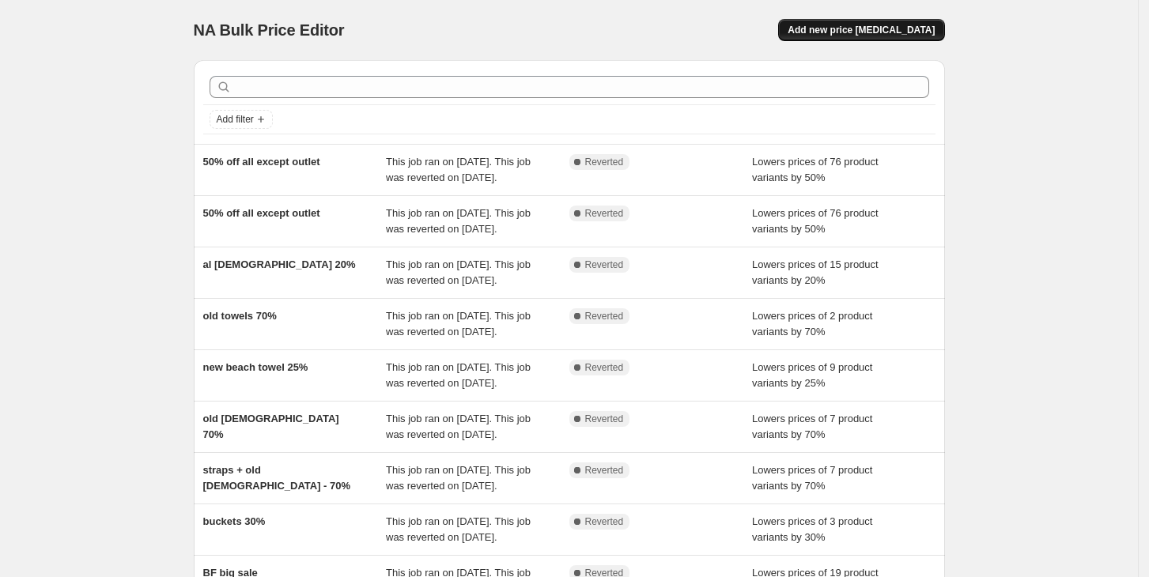
click at [870, 27] on span "Add new price [MEDICAL_DATA]" at bounding box center [860, 30] width 147 height 13
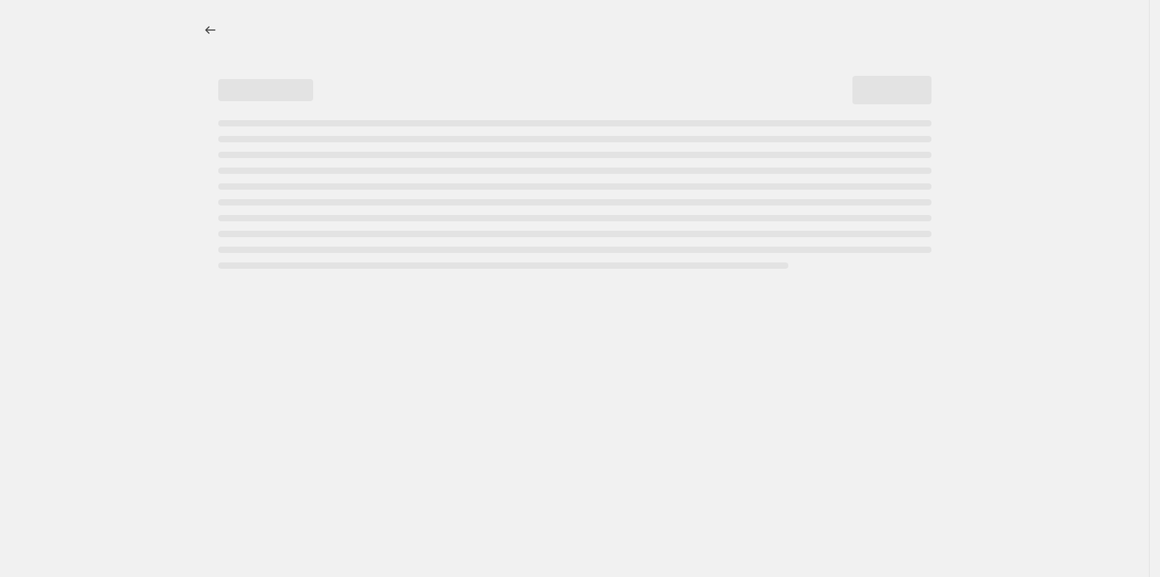
select select "percentage"
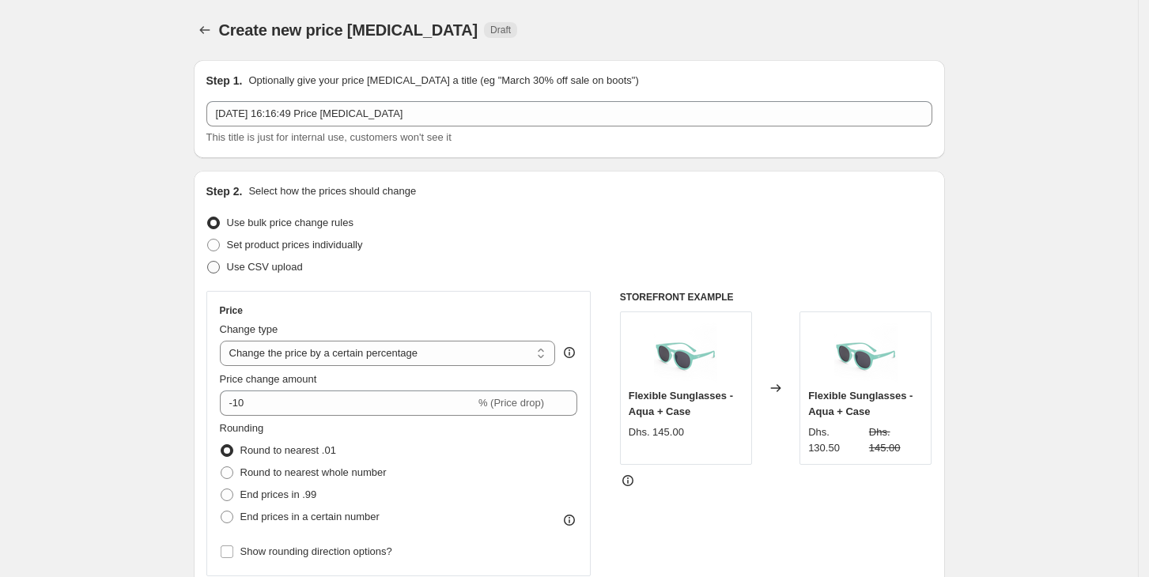
click at [231, 269] on span "Use CSV upload" at bounding box center [265, 267] width 76 height 12
click at [208, 262] on input "Use CSV upload" at bounding box center [207, 261] width 1 height 1
radio input "true"
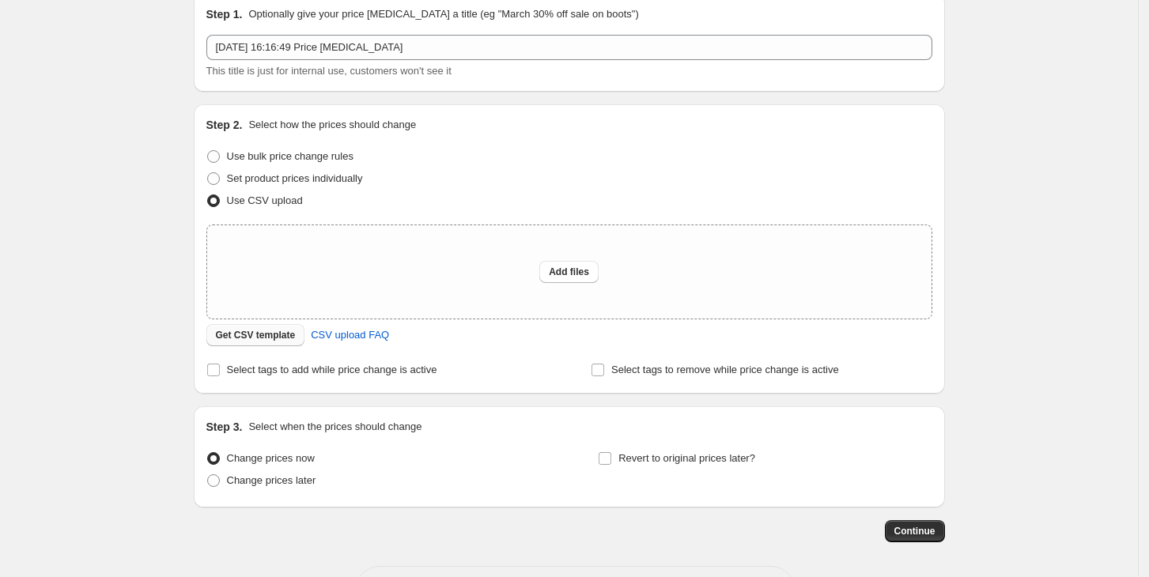
scroll to position [128, 0]
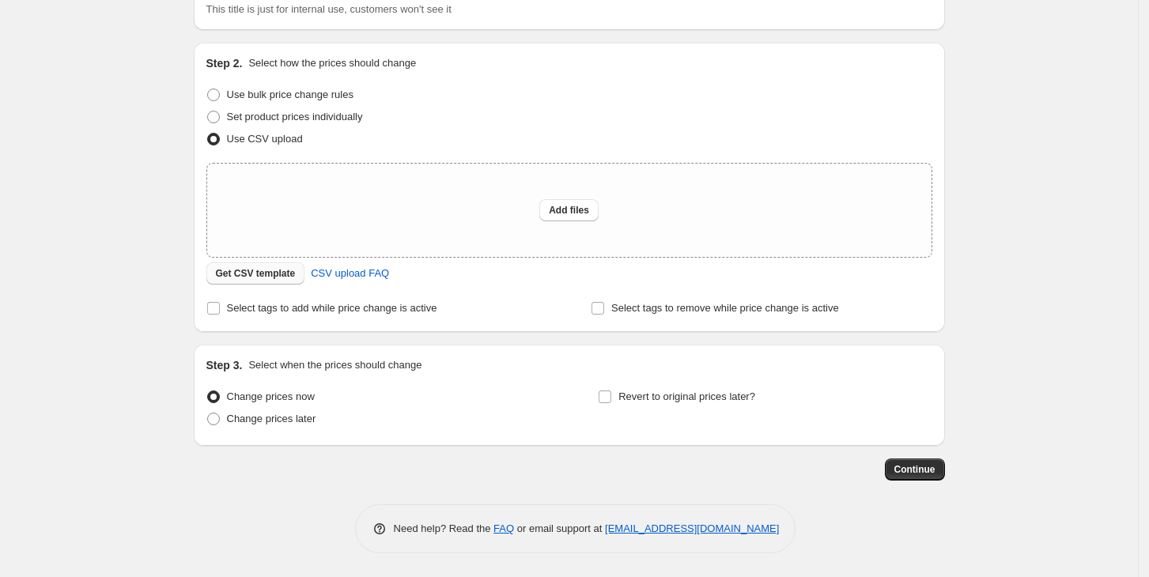
click at [285, 277] on span "Get CSV template" at bounding box center [256, 273] width 80 height 13
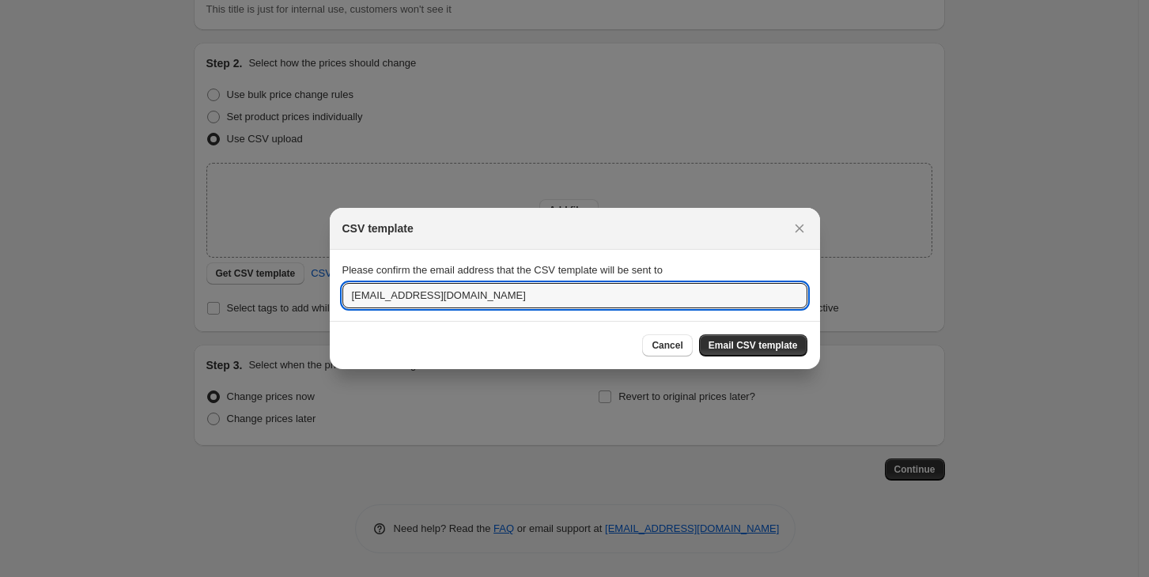
drag, startPoint x: 352, startPoint y: 291, endPoint x: 470, endPoint y: 269, distance: 119.8
click at [462, 296] on input "[EMAIL_ADDRESS][DOMAIN_NAME]" at bounding box center [574, 295] width 465 height 25
type input "[EMAIL_ADDRESS][DOMAIN_NAME]"
click at [738, 349] on span "Email CSV template" at bounding box center [752, 345] width 89 height 13
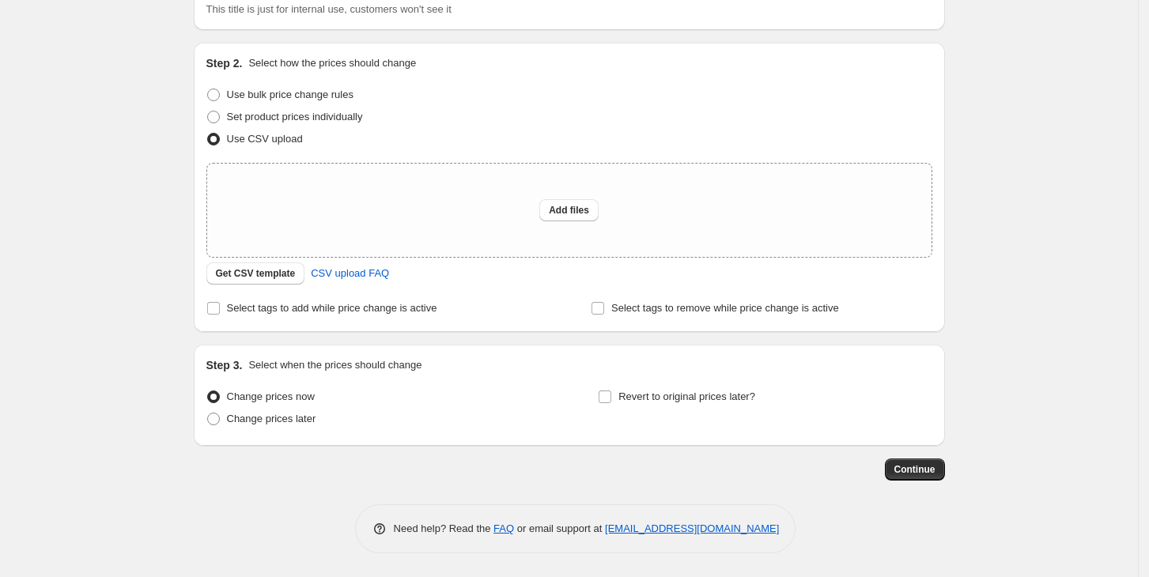
scroll to position [0, 0]
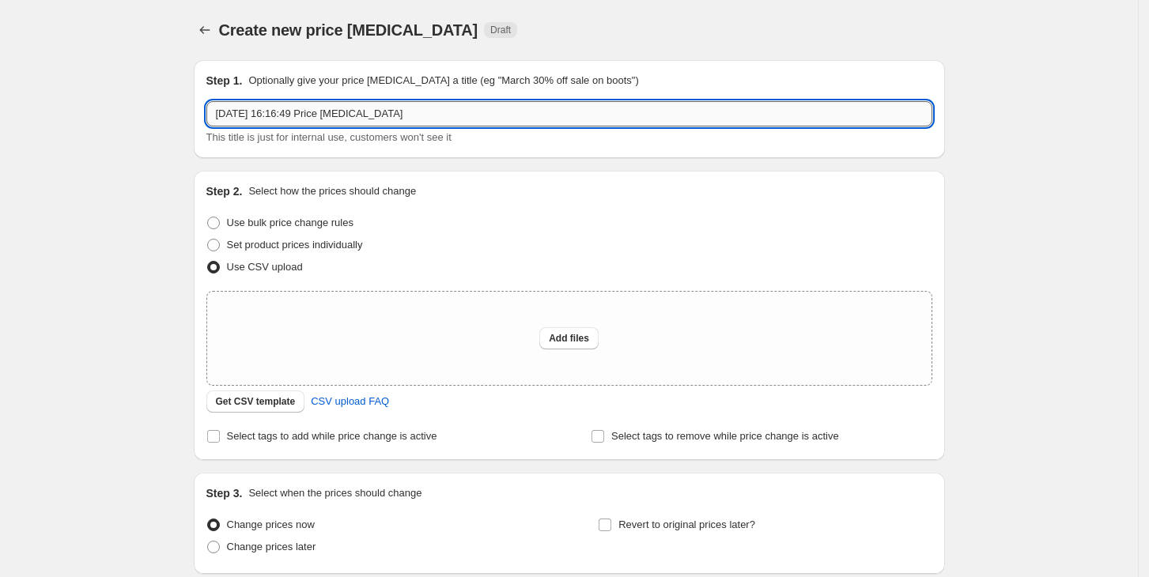
click at [240, 116] on input "[DATE] 16:16:49 Price [MEDICAL_DATA]" at bounding box center [569, 113] width 726 height 25
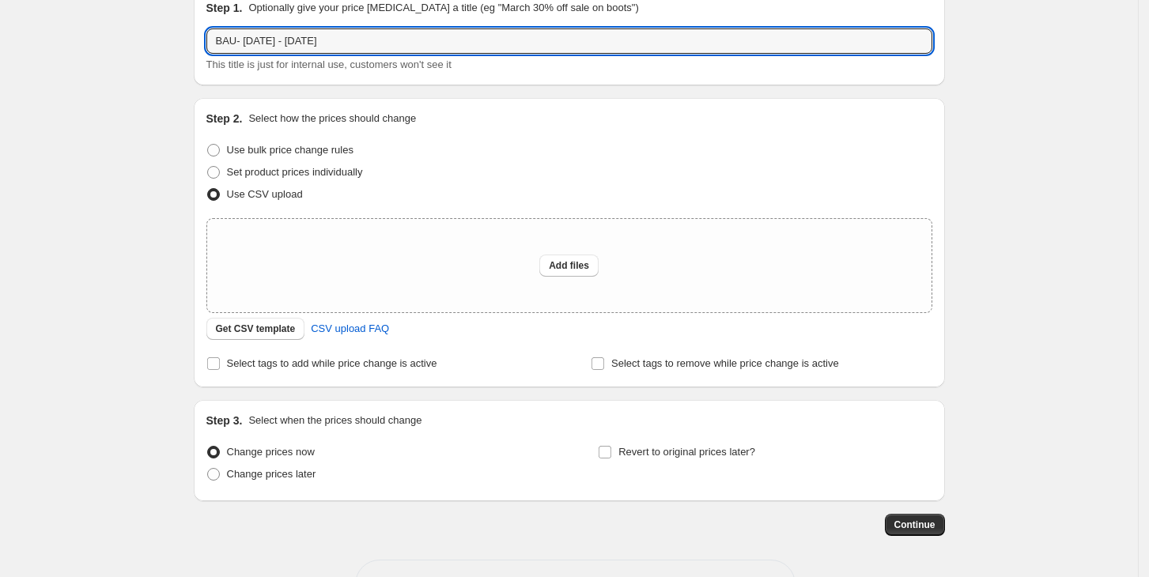
scroll to position [105, 0]
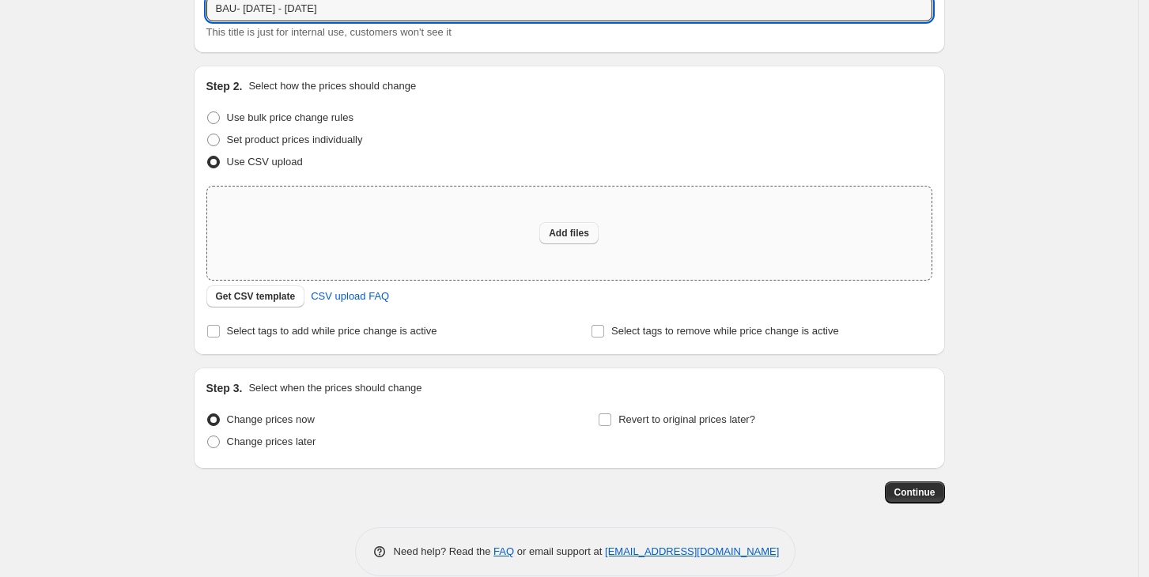
type input "BAU- [DATE] - [DATE]"
click at [564, 229] on span "Add files" at bounding box center [569, 233] width 40 height 13
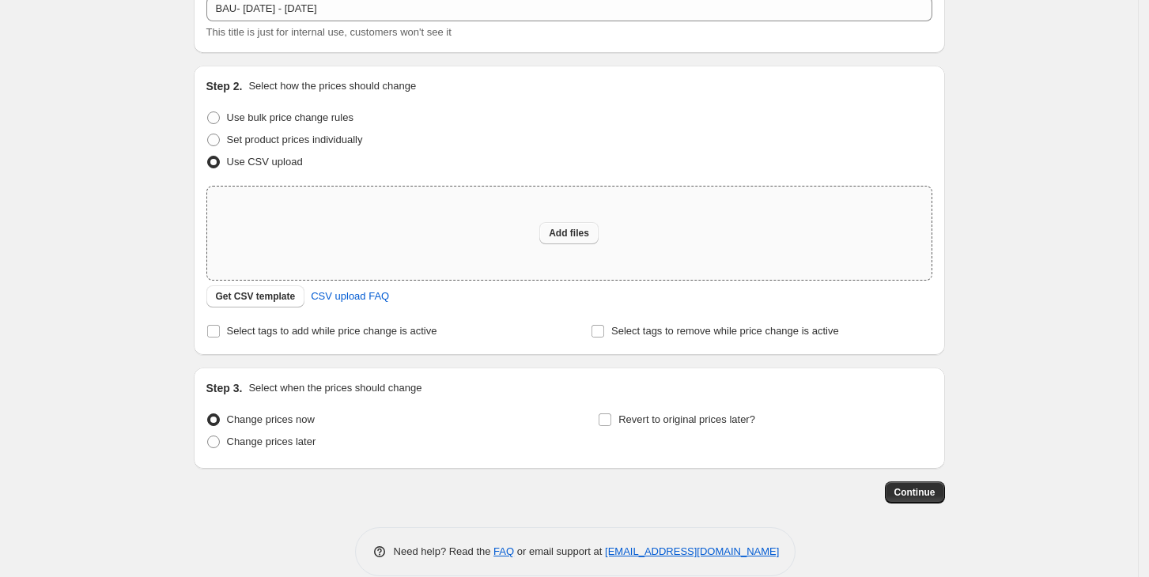
type input "C:\fakepath\csv_template_user_9029.csv"
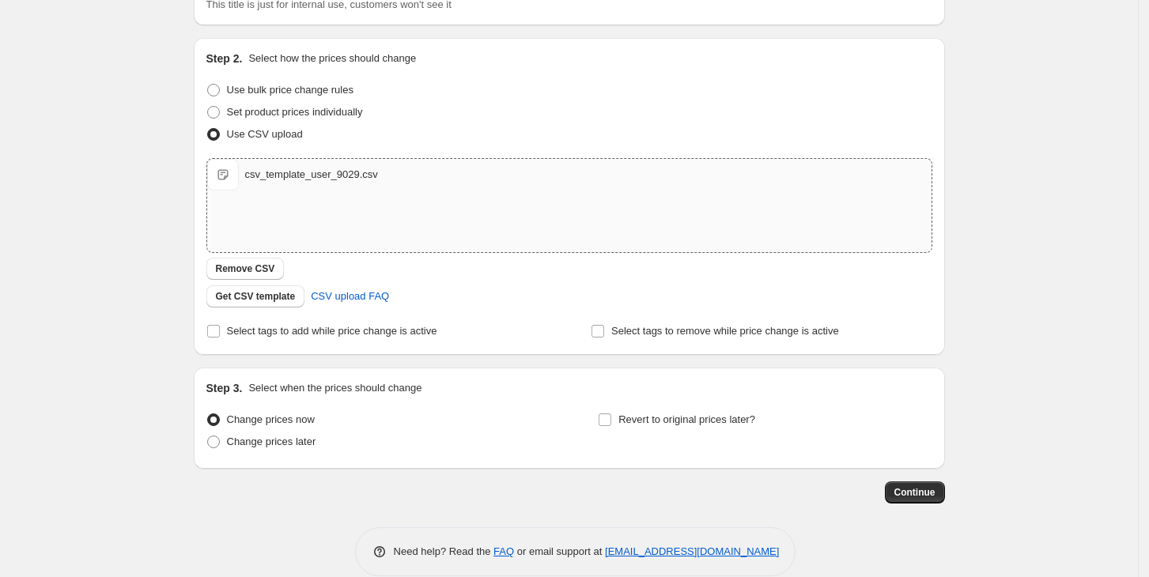
scroll to position [155, 0]
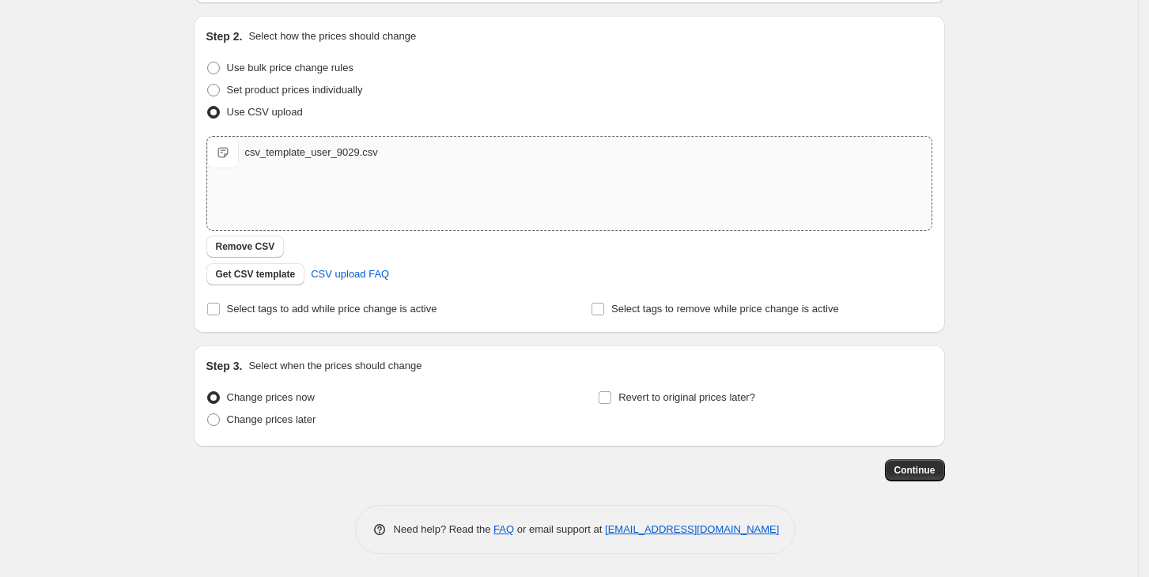
click at [607, 394] on input "Revert to original prices later?" at bounding box center [604, 397] width 13 height 13
checkbox input "true"
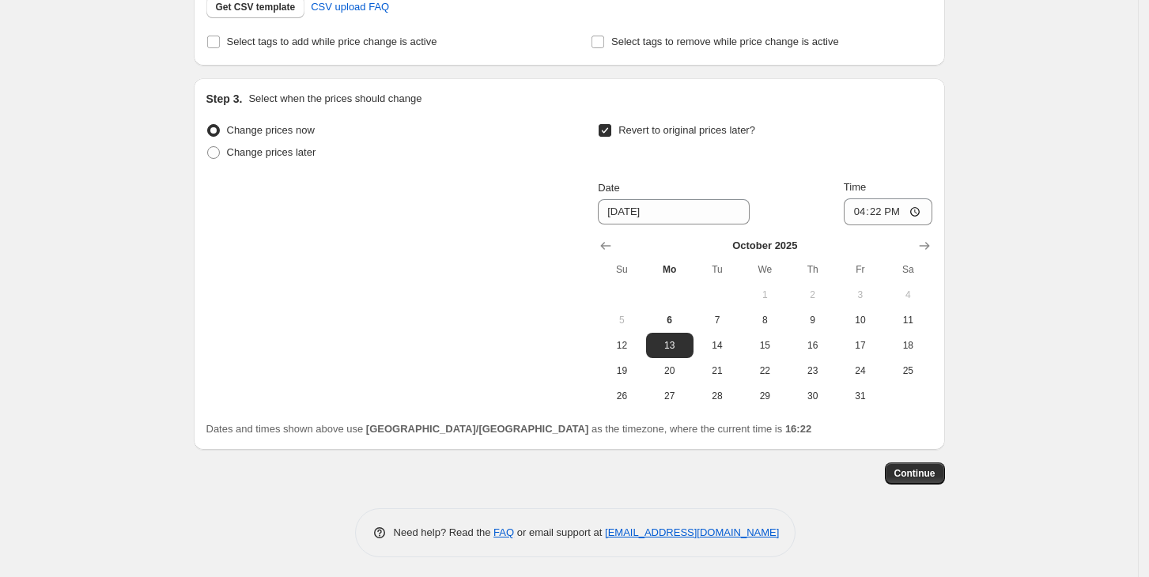
scroll to position [425, 0]
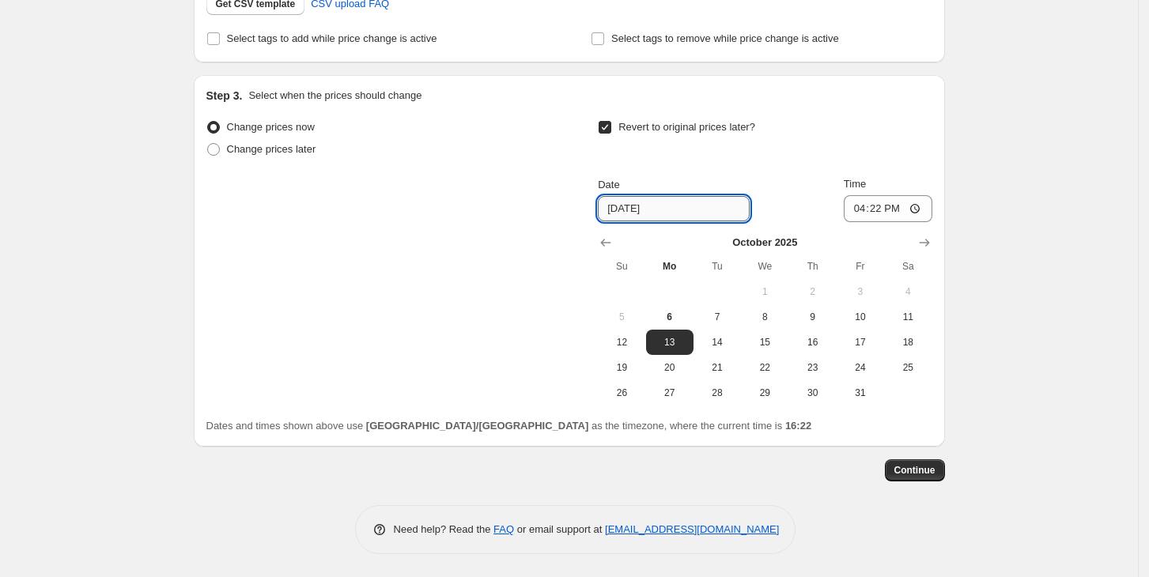
click at [641, 206] on input "[DATE]" at bounding box center [674, 208] width 152 height 25
click at [805, 368] on span "23" at bounding box center [811, 367] width 35 height 13
type input "[DATE]"
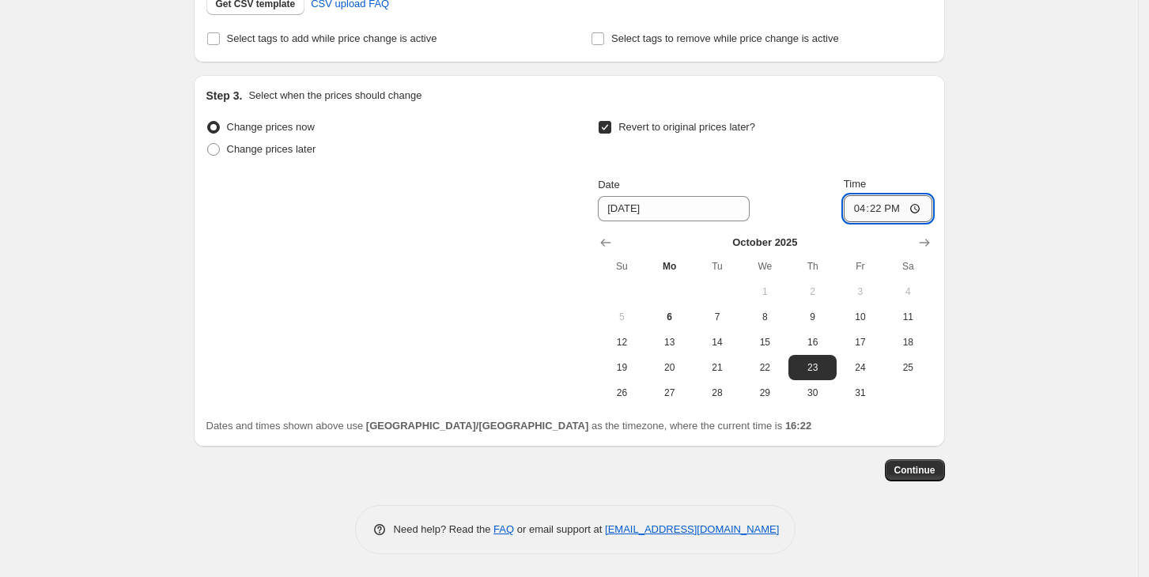
click at [870, 210] on input "16:22" at bounding box center [887, 208] width 89 height 27
click at [882, 199] on input "16:22" at bounding box center [887, 208] width 89 height 27
click at [877, 205] on input "16:22" at bounding box center [887, 208] width 89 height 27
click at [868, 208] on input "16:22" at bounding box center [887, 208] width 89 height 27
type input "08:00"
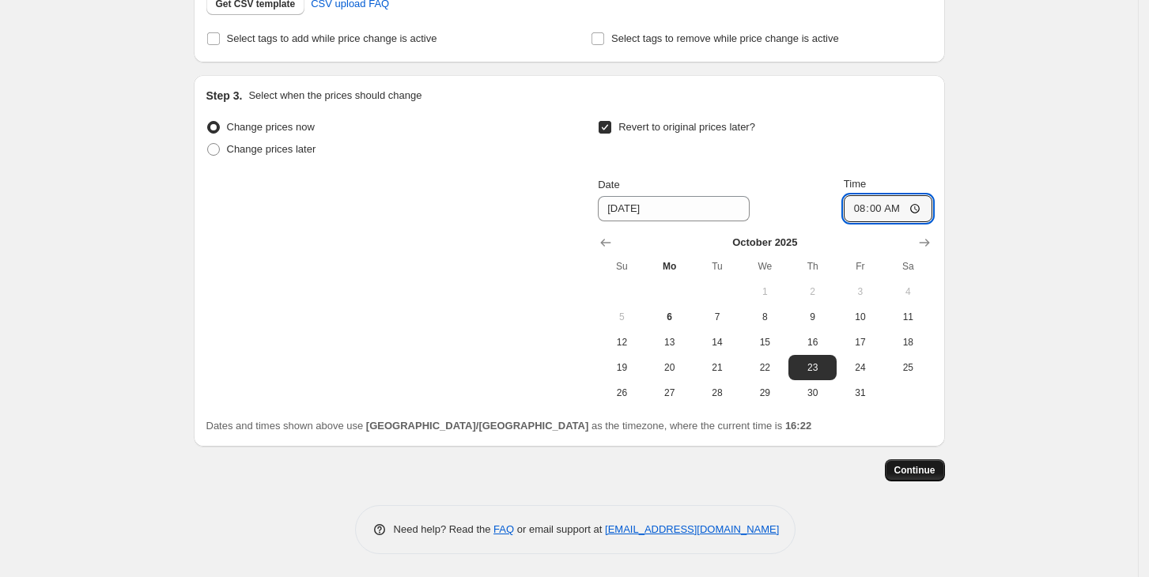
click at [916, 466] on span "Continue" at bounding box center [914, 470] width 41 height 13
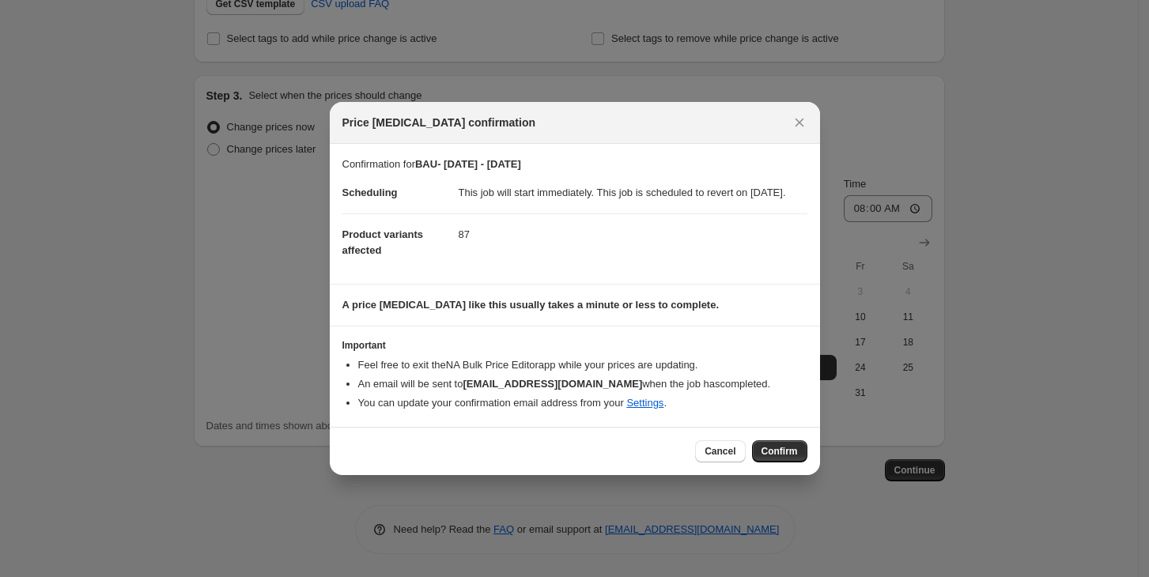
click at [779, 449] on button "Confirm" at bounding box center [779, 451] width 55 height 22
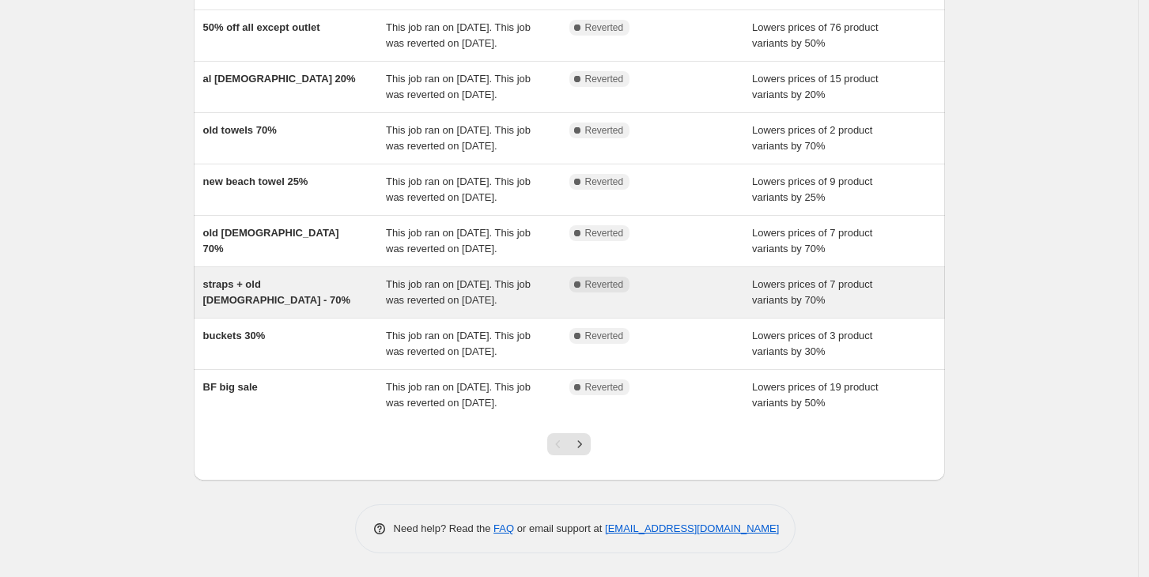
scroll to position [394, 0]
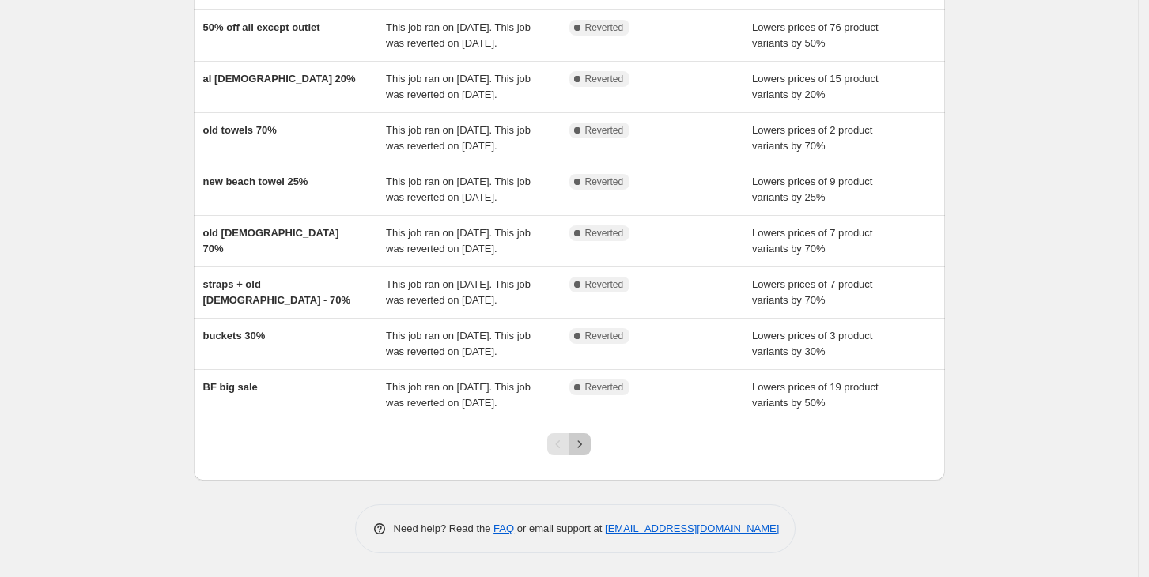
click at [584, 439] on icon "Next" at bounding box center [580, 444] width 16 height 16
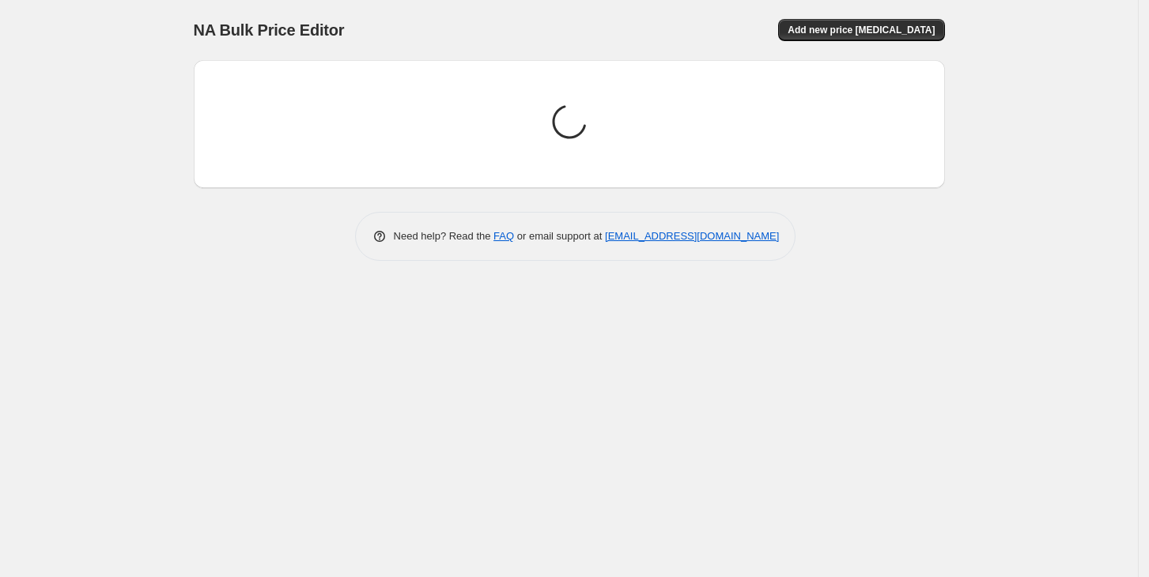
scroll to position [0, 0]
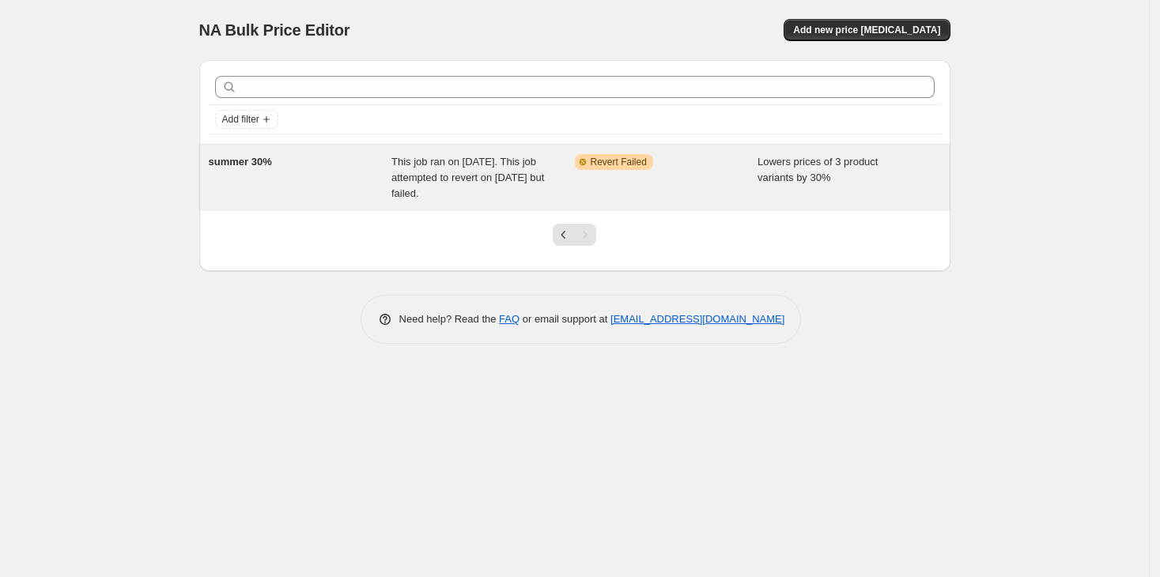
click at [603, 145] on div "summer 30% This job ran on 1 August 2022. This job attempted to revert on 6 Oct…" at bounding box center [574, 178] width 751 height 66
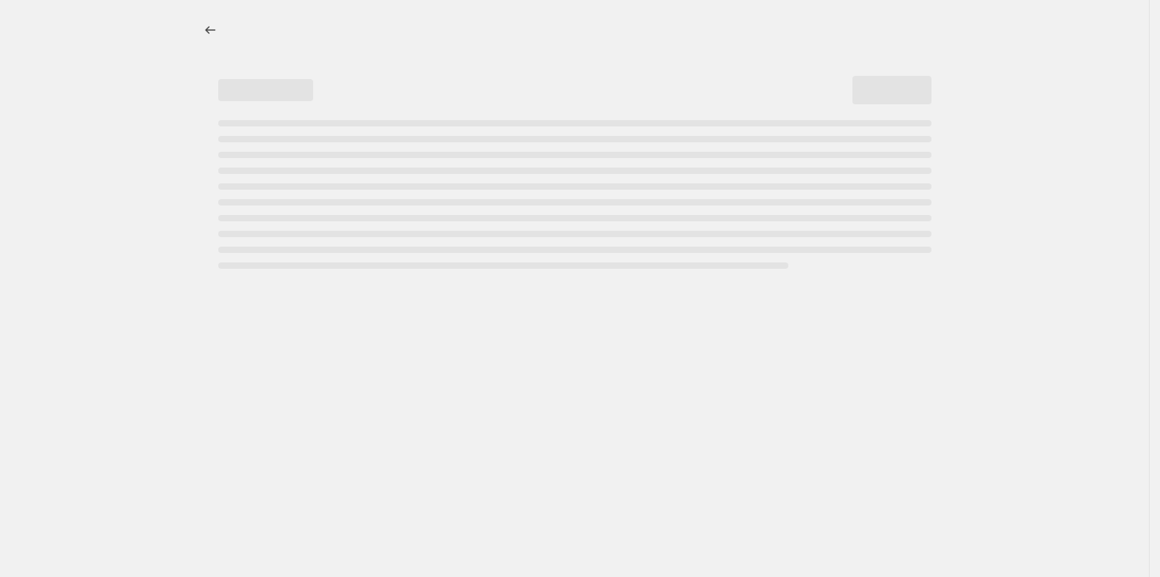
select select "percentage"
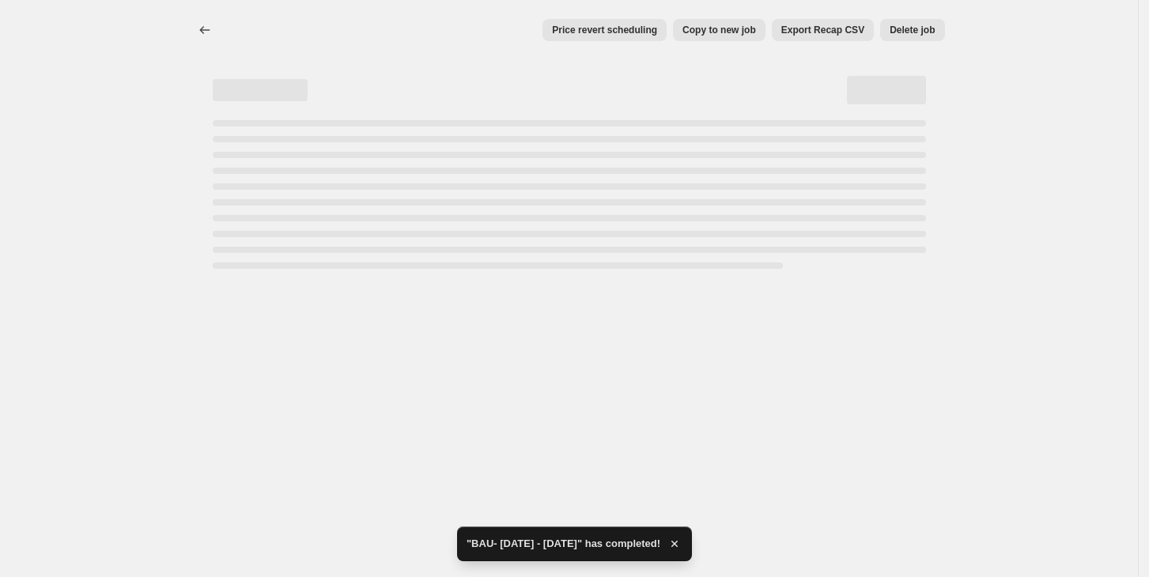
select select "percentage"
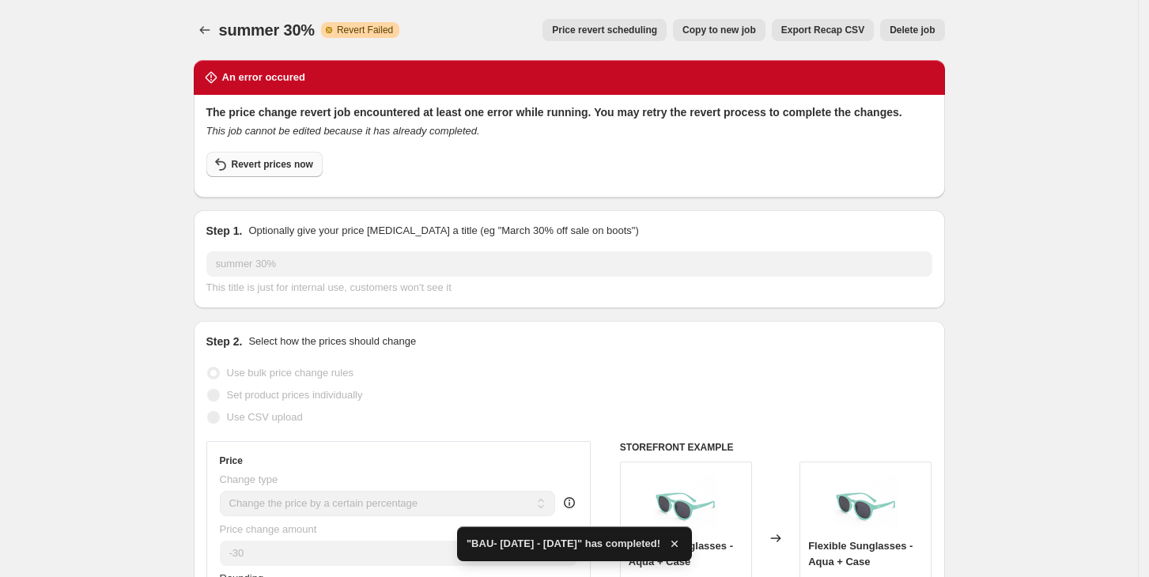
click at [295, 170] on span "Revert prices now" at bounding box center [272, 164] width 81 height 13
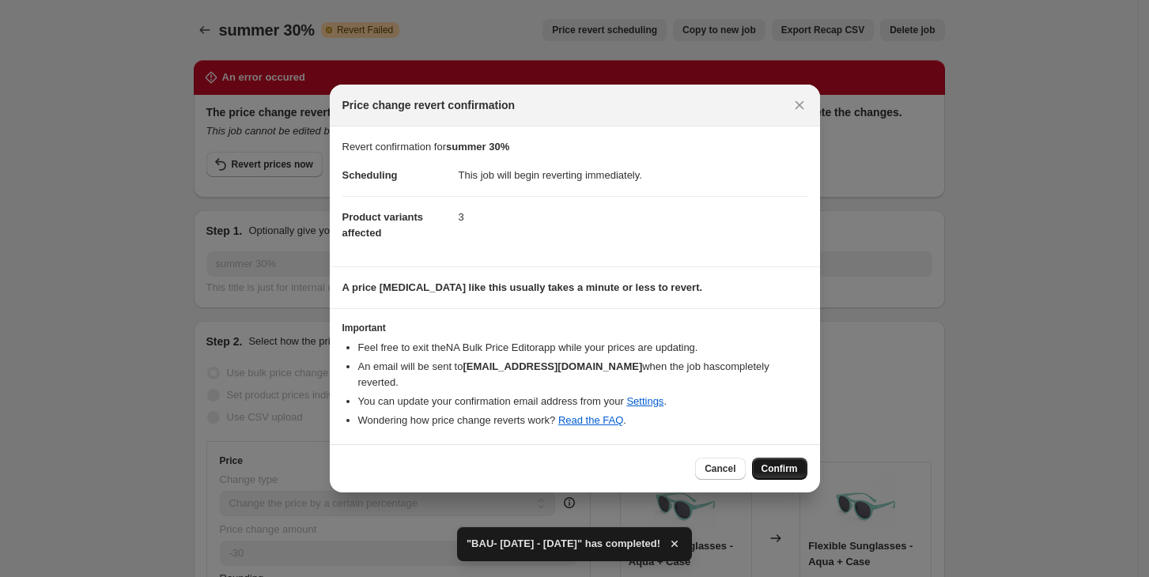
click at [796, 462] on span "Confirm" at bounding box center [779, 468] width 36 height 13
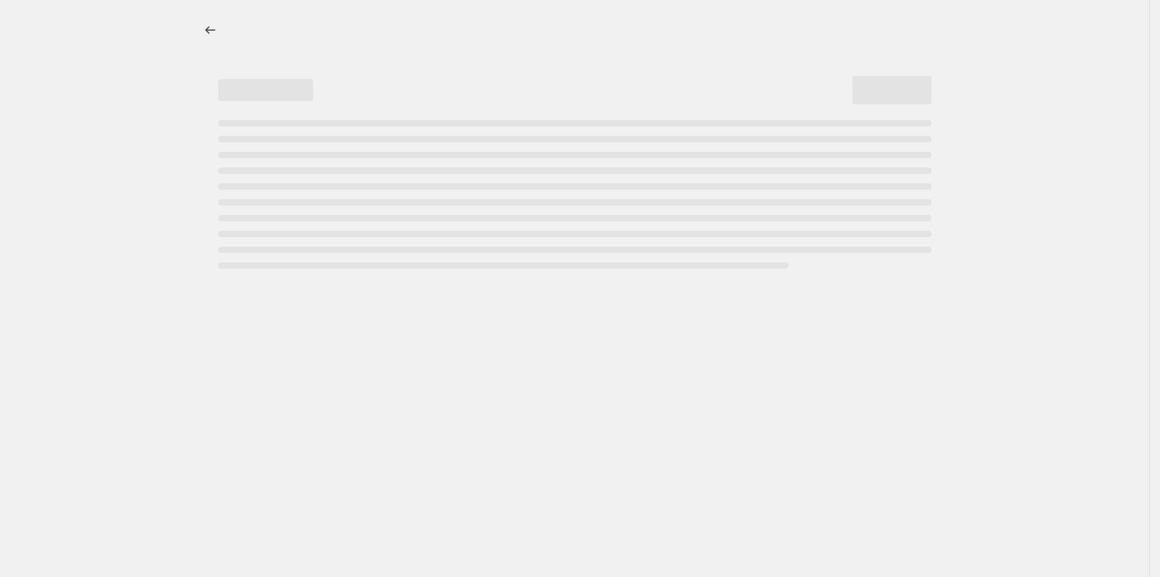
select select "percentage"
